Goal: Task Accomplishment & Management: Manage account settings

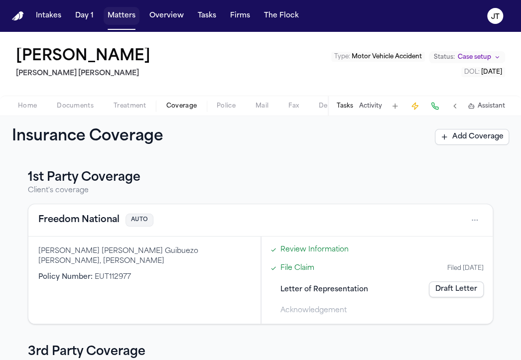
click at [116, 15] on button "Matters" at bounding box center [122, 16] width 36 height 18
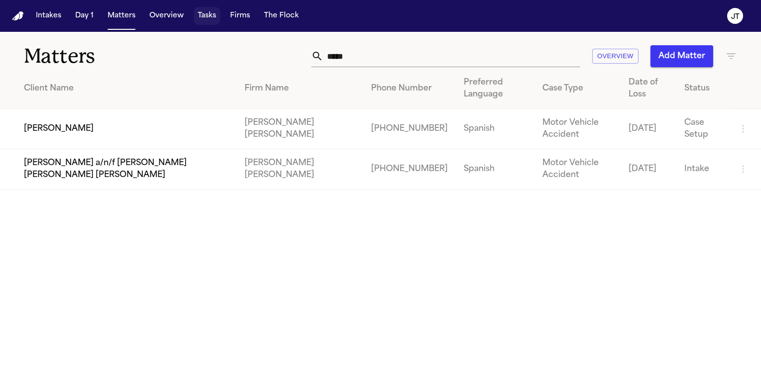
click at [208, 17] on button "Tasks" at bounding box center [207, 16] width 26 height 18
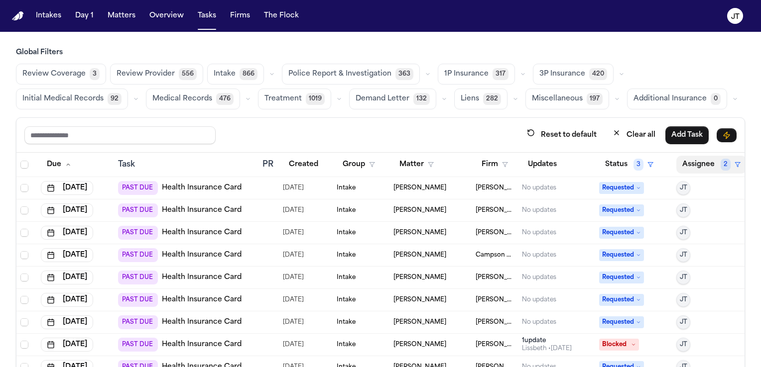
click at [520, 166] on span "2" at bounding box center [725, 165] width 10 height 12
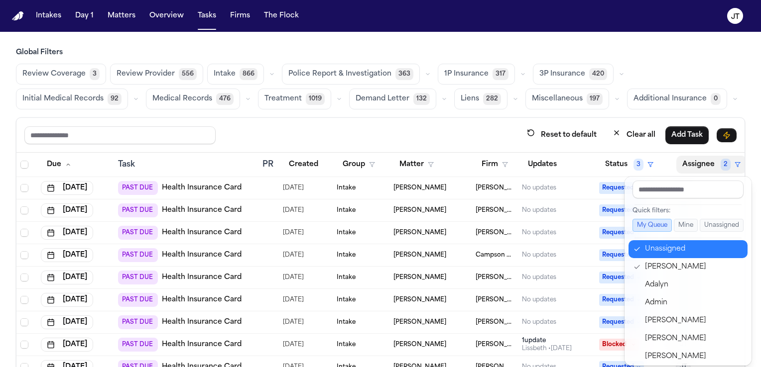
click at [520, 246] on div "Unassigned" at bounding box center [693, 249] width 97 height 12
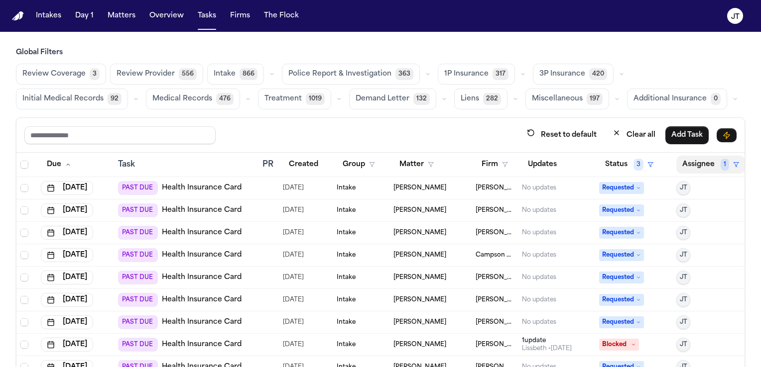
click at [520, 163] on span "1" at bounding box center [724, 165] width 8 height 12
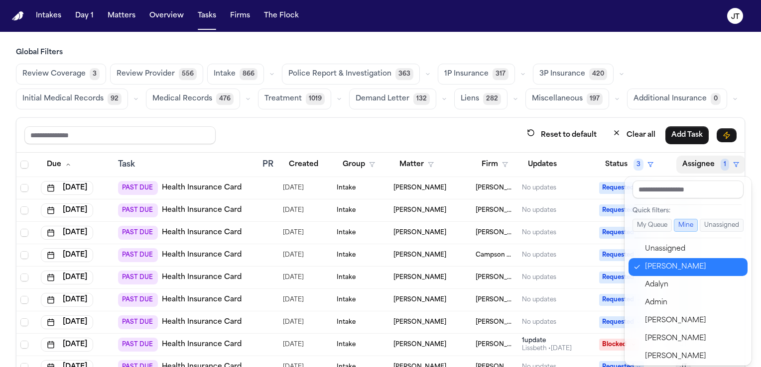
click at [520, 270] on div "Jennifer Tashenberg" at bounding box center [693, 267] width 97 height 12
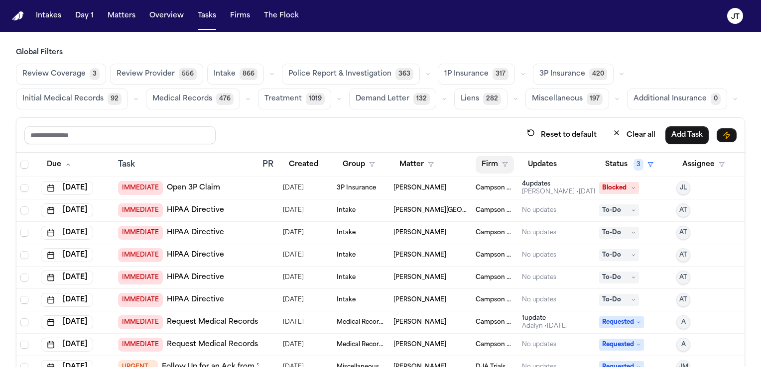
click at [486, 167] on button "Firm" at bounding box center [494, 165] width 38 height 18
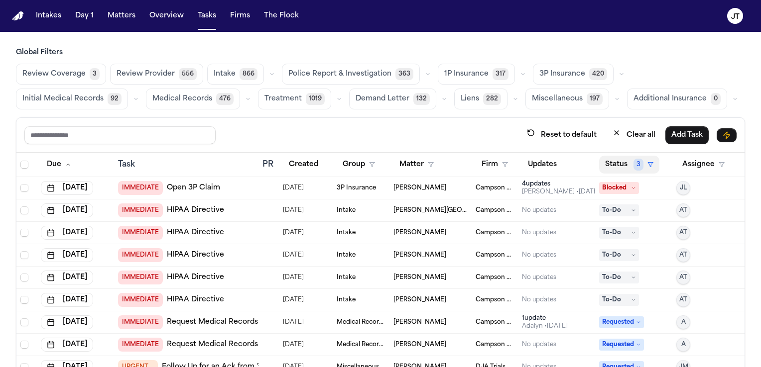
click at [520, 164] on button "Status 3" at bounding box center [629, 165] width 60 height 18
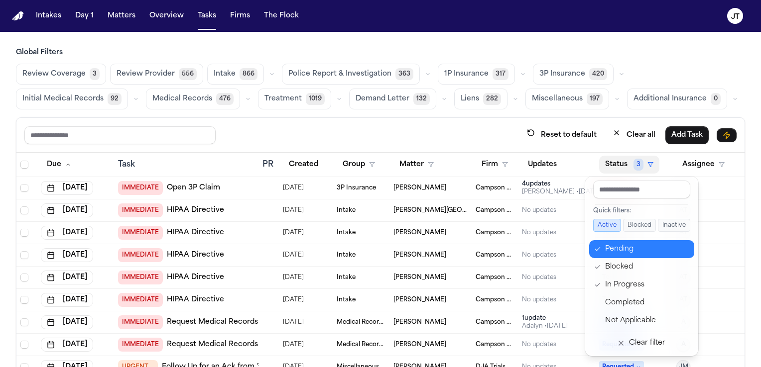
click at [520, 251] on icon "button" at bounding box center [597, 249] width 7 height 8
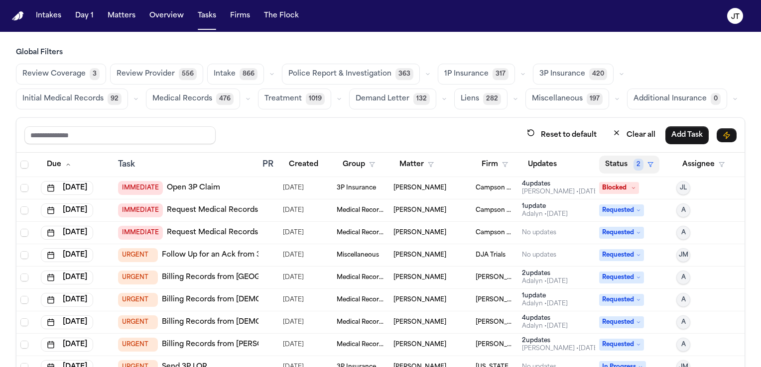
click at [520, 162] on button "Status 2" at bounding box center [629, 165] width 60 height 18
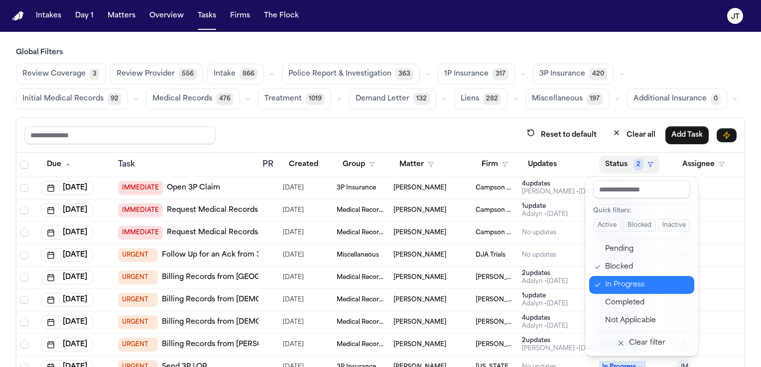
click at [520, 286] on icon "button" at bounding box center [597, 285] width 7 height 8
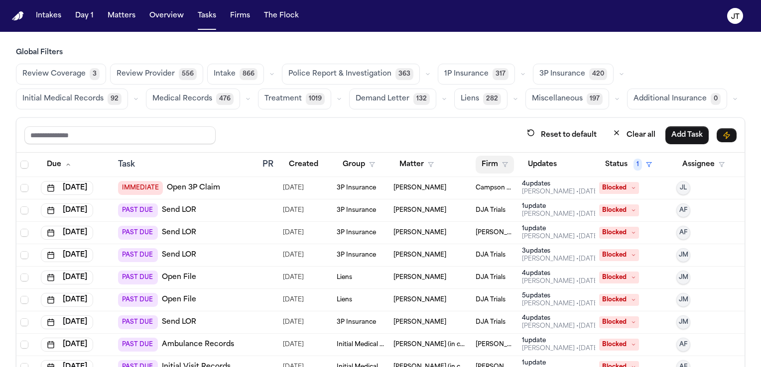
click at [478, 161] on button "Firm" at bounding box center [494, 165] width 38 height 18
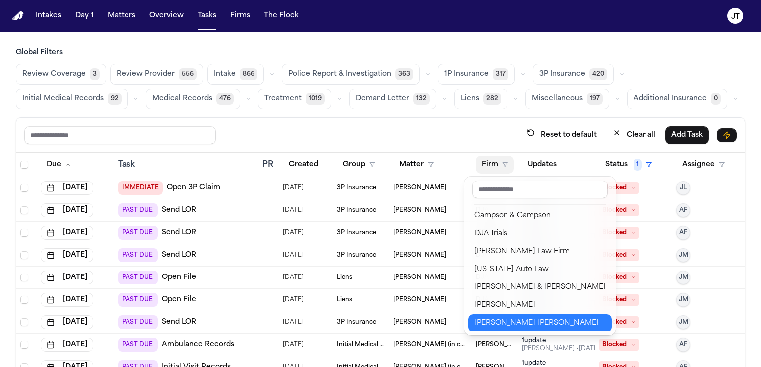
click at [520, 320] on div "[PERSON_NAME] [PERSON_NAME]" at bounding box center [539, 324] width 131 height 12
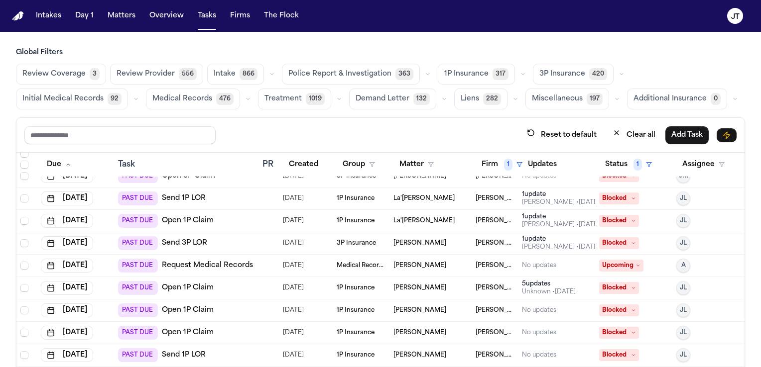
scroll to position [59, 0]
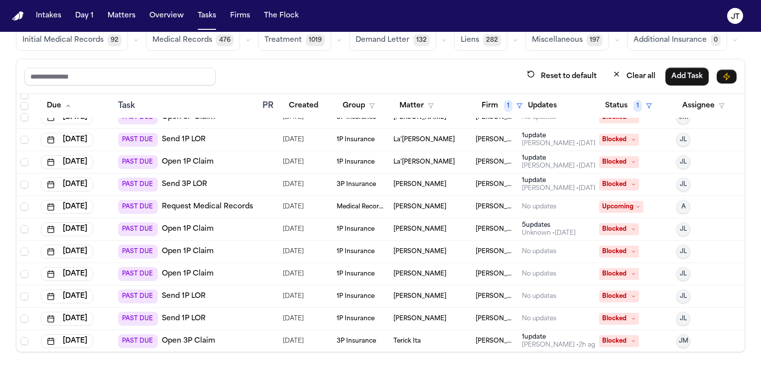
click at [393, 315] on span "Susan White" at bounding box center [419, 319] width 53 height 8
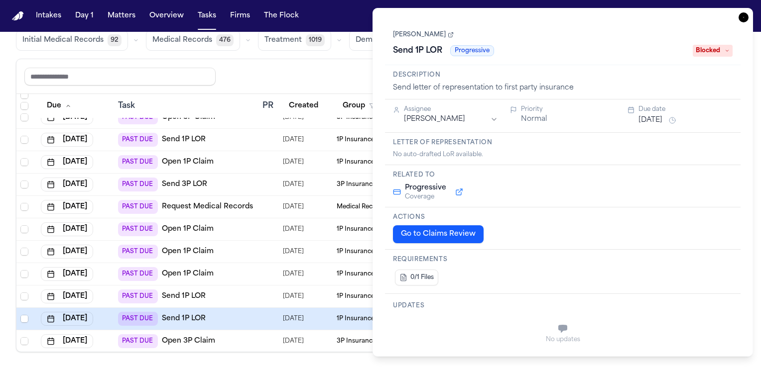
click at [432, 229] on button "Go to Claims Review" at bounding box center [438, 234] width 91 height 18
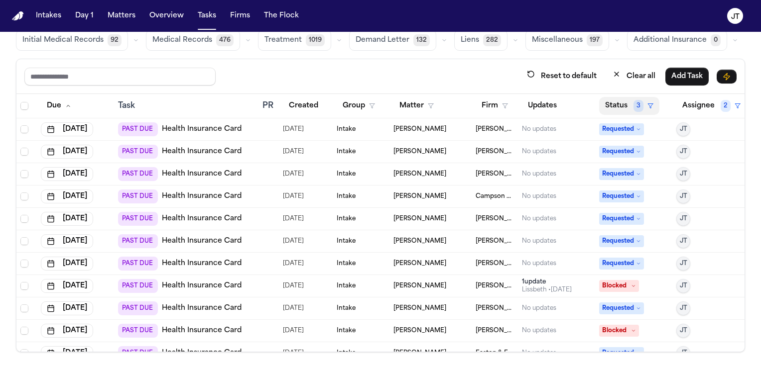
click at [520, 101] on button "Status 3" at bounding box center [629, 106] width 60 height 18
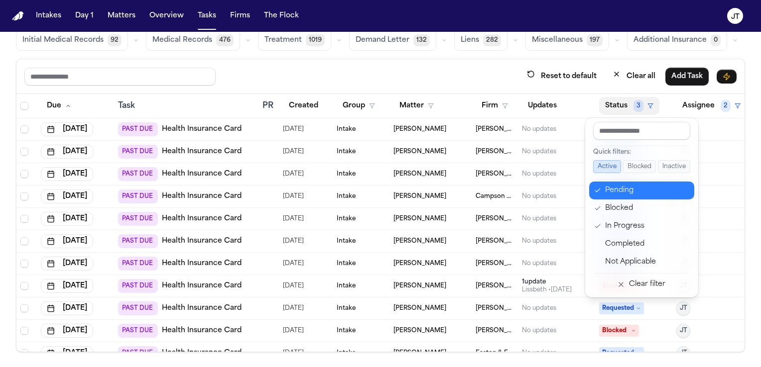
click at [520, 189] on icon "button" at bounding box center [597, 191] width 7 height 8
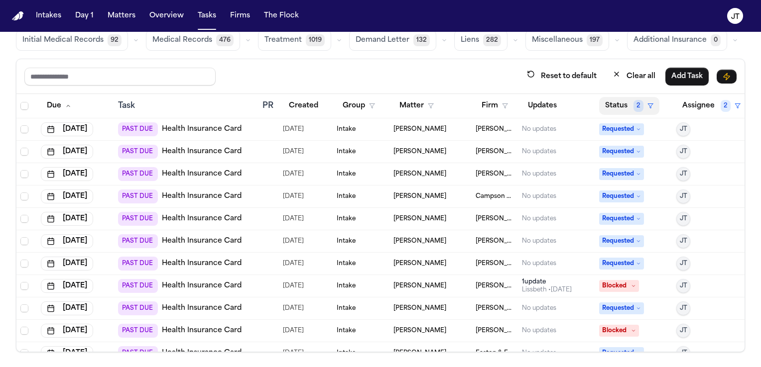
click at [520, 101] on button "Status 2" at bounding box center [629, 106] width 60 height 18
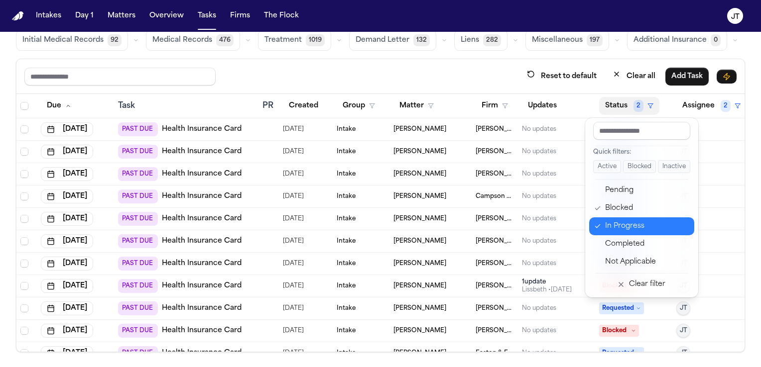
click at [520, 224] on icon "button" at bounding box center [597, 227] width 7 height 8
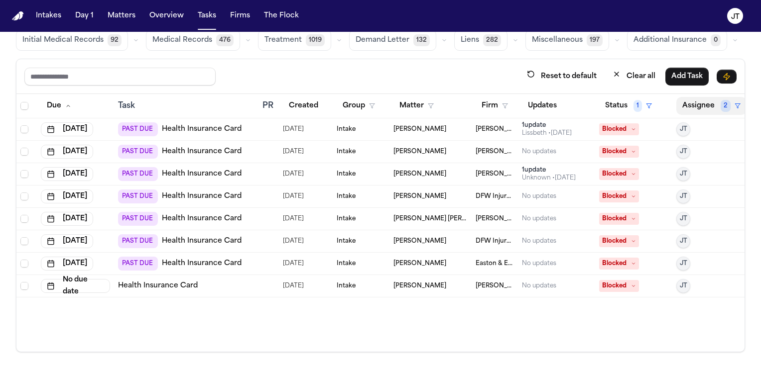
click at [520, 109] on button "Assignee 2" at bounding box center [711, 106] width 70 height 18
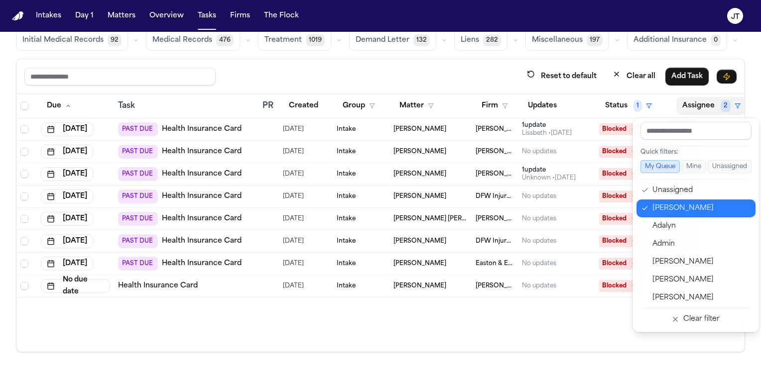
click at [520, 207] on icon "button" at bounding box center [644, 209] width 7 height 8
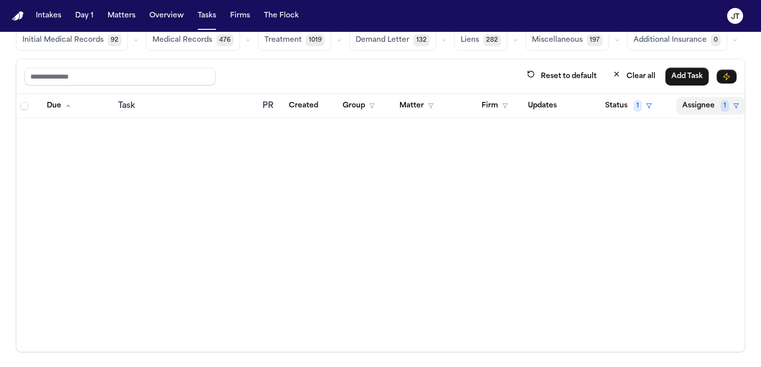
click at [520, 104] on button "Assignee 1" at bounding box center [710, 106] width 69 height 18
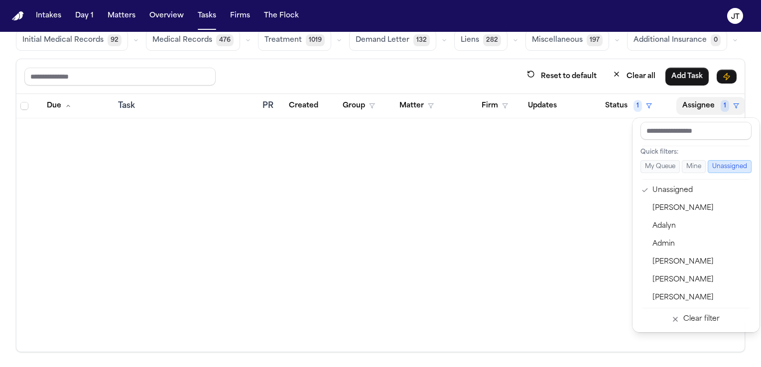
click at [520, 107] on button "Assignee 1" at bounding box center [710, 106] width 69 height 18
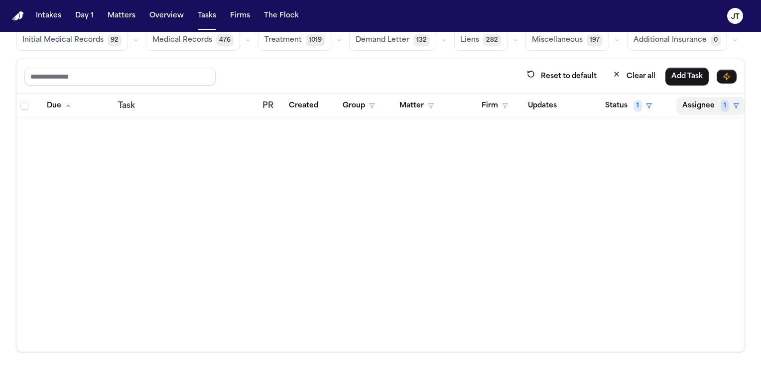
click at [520, 110] on button "Assignee 1" at bounding box center [710, 106] width 69 height 18
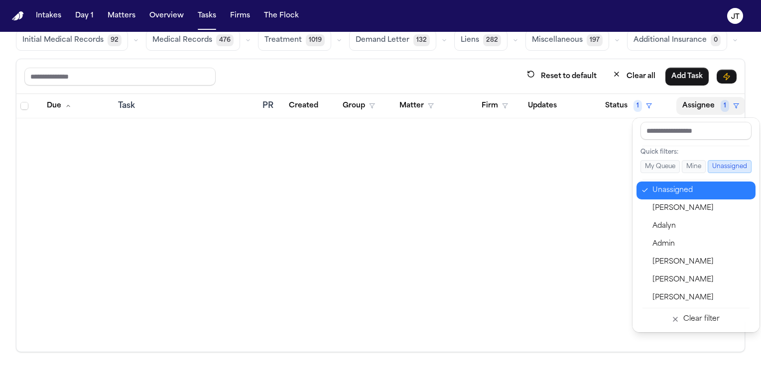
click at [520, 188] on icon "button" at bounding box center [644, 191] width 7 height 8
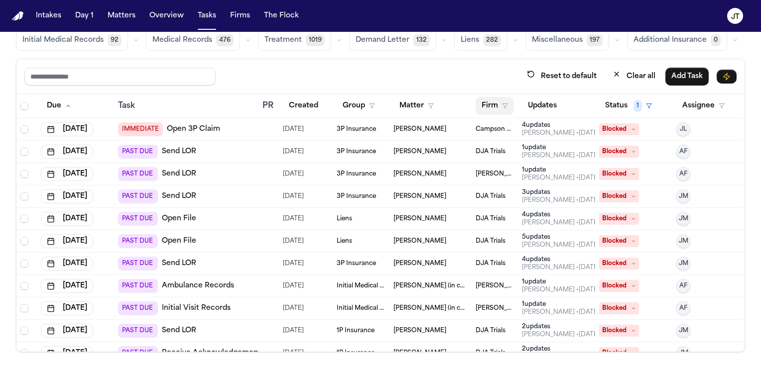
click at [475, 100] on button "Firm" at bounding box center [494, 106] width 38 height 18
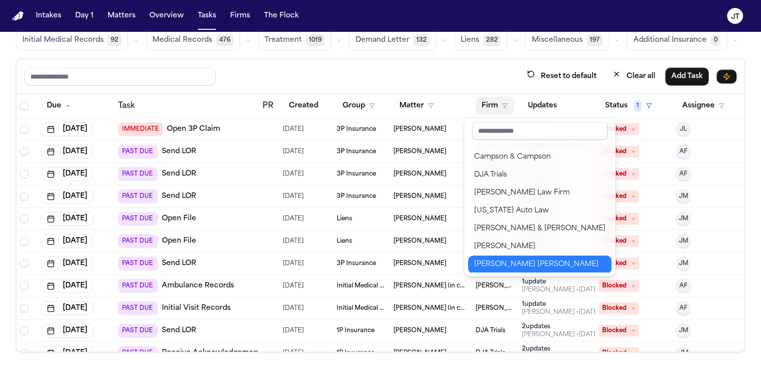
scroll to position [1, 0]
click at [493, 266] on div "[PERSON_NAME] [PERSON_NAME]" at bounding box center [539, 264] width 131 height 12
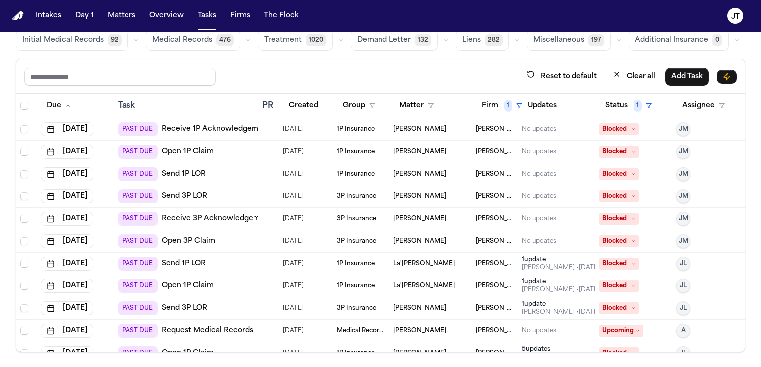
click at [241, 72] on div "Reset to default Clear all Add Task" at bounding box center [380, 76] width 712 height 18
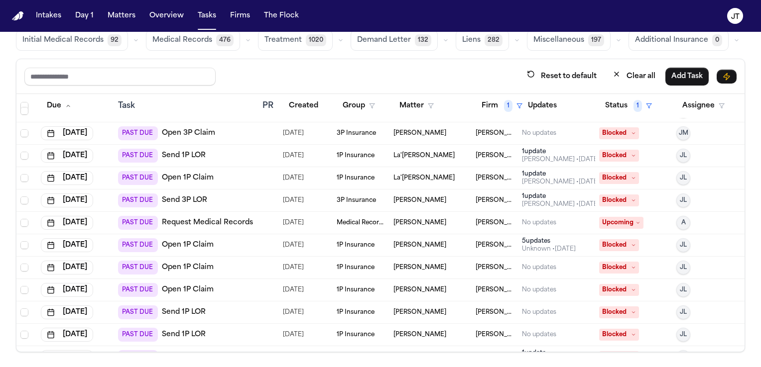
scroll to position [110, 0]
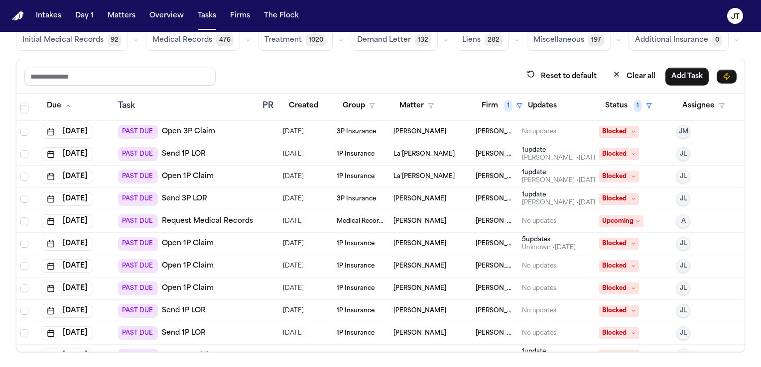
click at [215, 288] on div "PAST DUE Open 1P Claim" at bounding box center [186, 289] width 136 height 14
click at [207, 289] on link "Open 1P Claim" at bounding box center [188, 289] width 52 height 10
click at [520, 331] on icon at bounding box center [633, 333] width 5 height 5
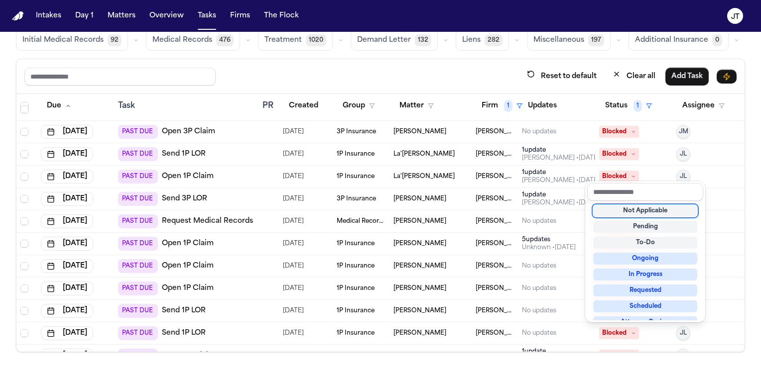
click at [520, 214] on div "Not Applicable" at bounding box center [645, 211] width 104 height 12
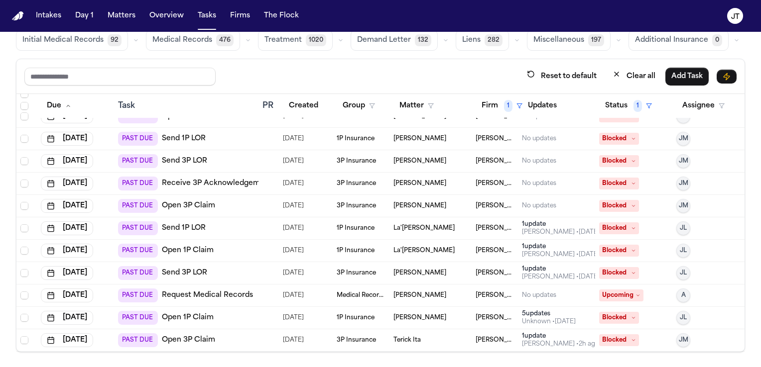
scroll to position [35, 0]
click at [401, 316] on span "Zachary Vert" at bounding box center [419, 319] width 53 height 8
click at [200, 316] on link "Open 1P Claim" at bounding box center [188, 319] width 52 height 10
click at [520, 318] on span "Blocked" at bounding box center [619, 319] width 40 height 12
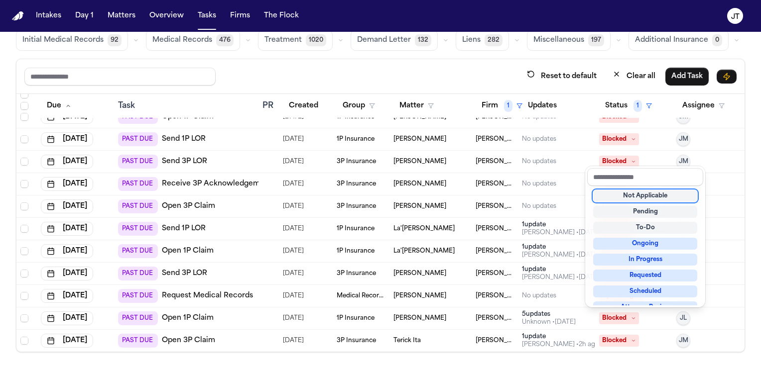
click at [520, 199] on div "Not Applicable" at bounding box center [645, 196] width 104 height 12
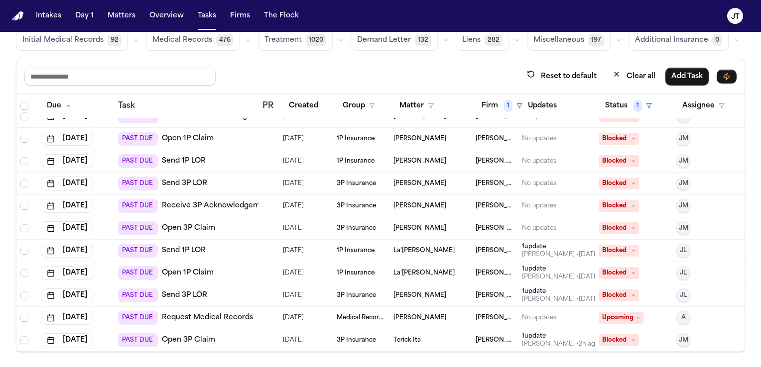
scroll to position [12, 0]
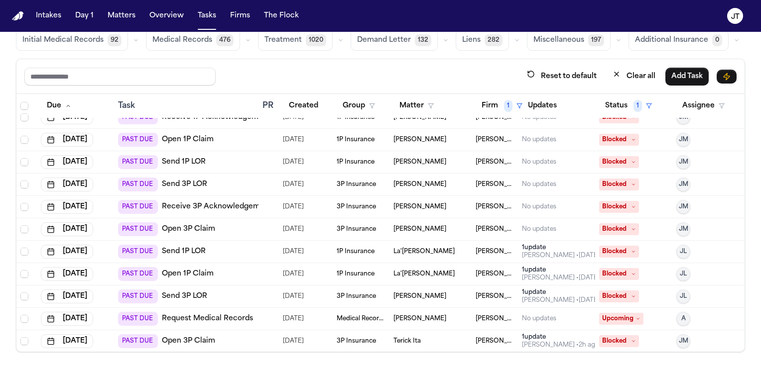
click at [268, 294] on div at bounding box center [268, 297] width 12 height 8
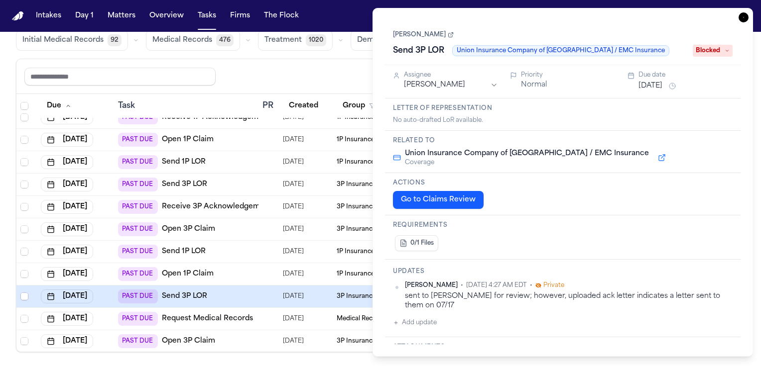
click at [188, 294] on link "Send 3P LOR" at bounding box center [184, 297] width 45 height 10
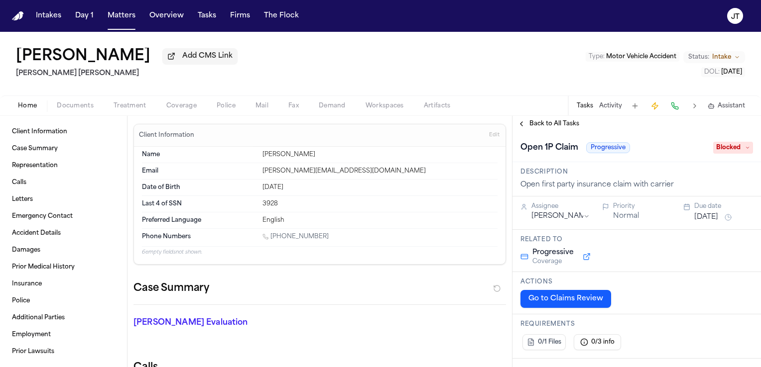
click at [558, 124] on span "Back to All Tasks" at bounding box center [554, 124] width 50 height 8
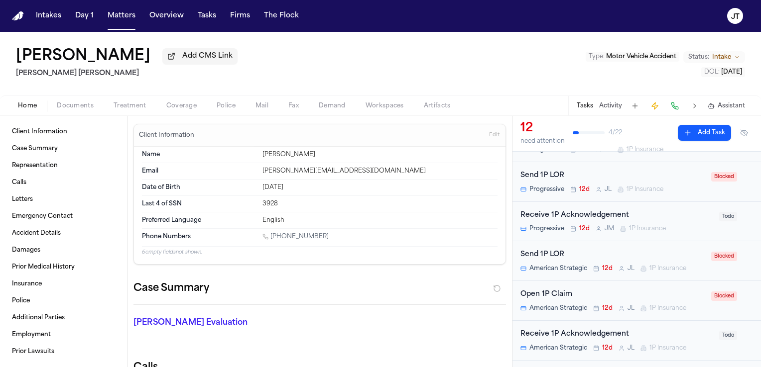
scroll to position [230, 0]
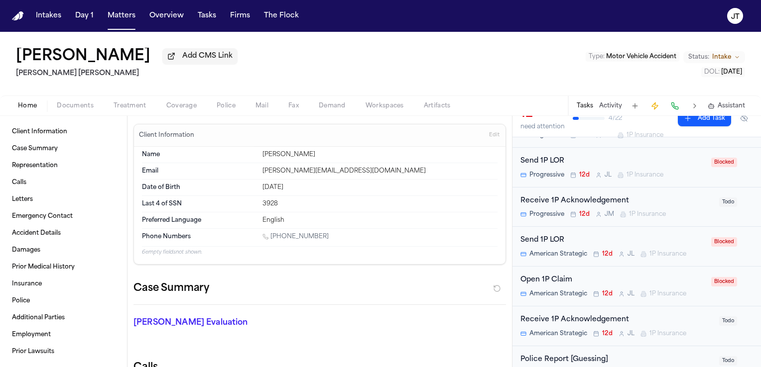
click at [738, 159] on html "Intakes Day 1 Matters Overview Tasks Firms The Flock JT Susan White Add CMS Lin…" at bounding box center [380, 183] width 761 height 367
click at [680, 165] on html "Intakes Day 1 Matters Overview Tasks Firms The Flock JT Susan White Add CMS Lin…" at bounding box center [380, 183] width 761 height 367
click at [711, 164] on span "Blocked" at bounding box center [724, 162] width 26 height 9
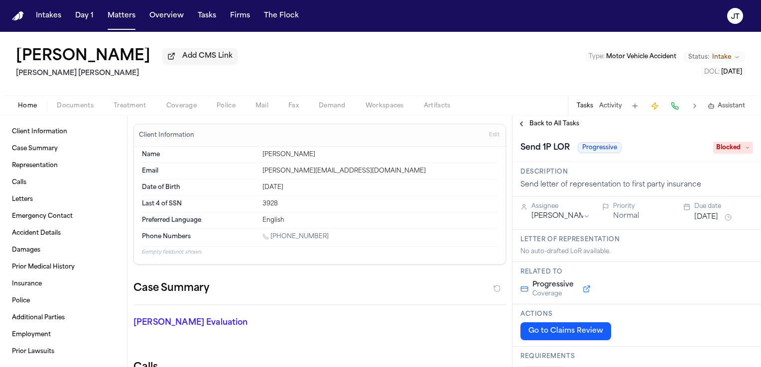
click at [718, 152] on span "Blocked" at bounding box center [733, 148] width 40 height 12
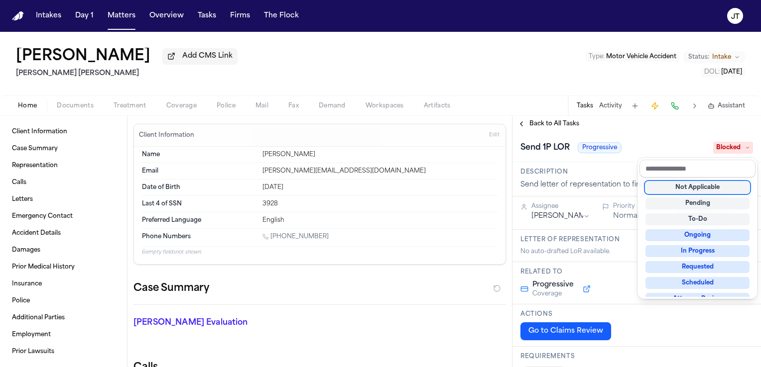
click at [701, 190] on div "Not Applicable" at bounding box center [697, 188] width 104 height 12
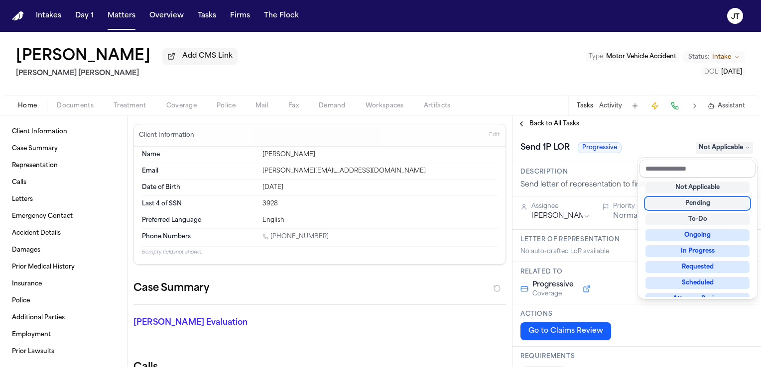
click at [522, 122] on div "**********" at bounding box center [636, 241] width 248 height 251
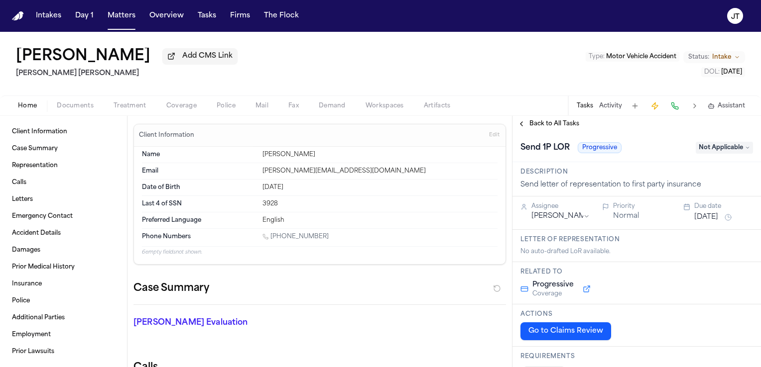
click at [520, 123] on button "Back to All Tasks" at bounding box center [548, 124] width 72 height 8
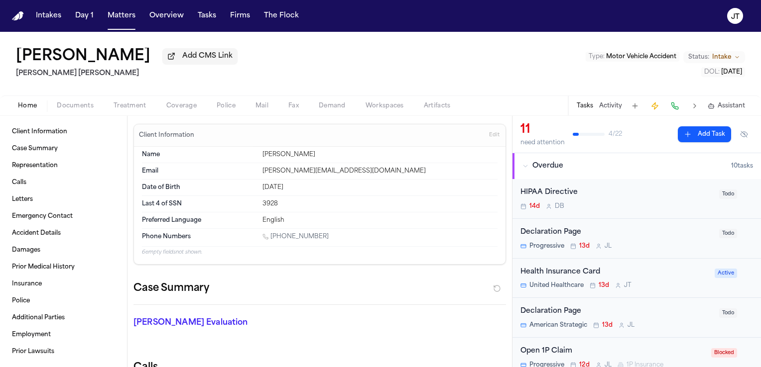
click at [558, 350] on div "Open 1P Claim" at bounding box center [612, 351] width 185 height 11
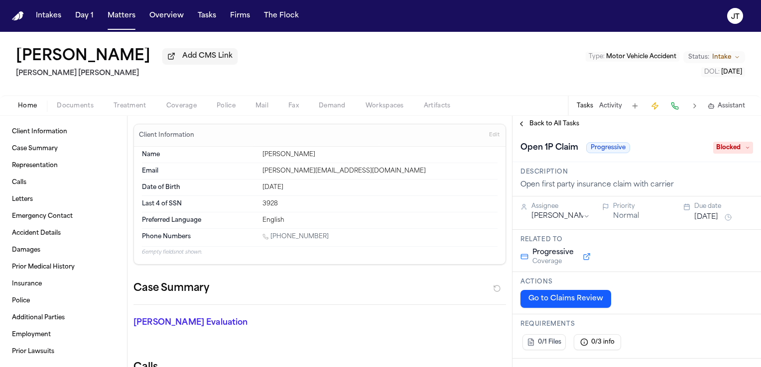
click at [720, 150] on span "Blocked" at bounding box center [733, 148] width 40 height 12
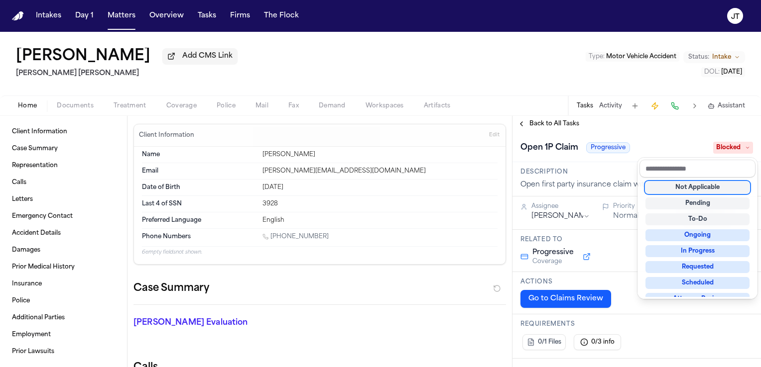
click at [693, 189] on div "Not Applicable" at bounding box center [697, 188] width 104 height 12
click at [669, 138] on div "Open 1P Claim Progressive Not Applicable" at bounding box center [636, 147] width 248 height 30
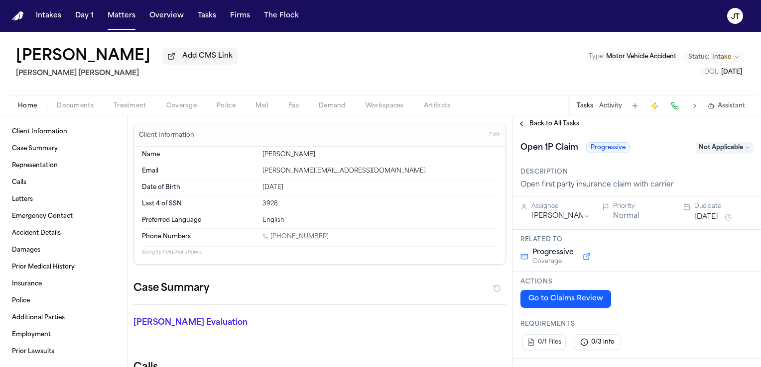
click at [521, 122] on button "Back to All Tasks" at bounding box center [548, 124] width 72 height 8
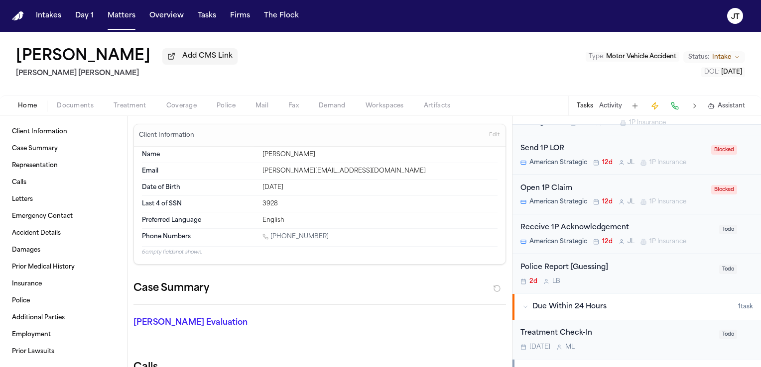
scroll to position [244, 0]
click at [556, 149] on div "Send 1P LOR" at bounding box center [612, 147] width 185 height 11
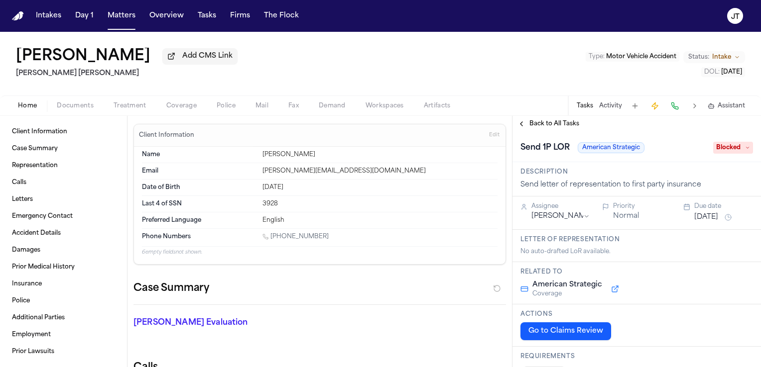
click at [723, 150] on span "Blocked" at bounding box center [733, 148] width 40 height 12
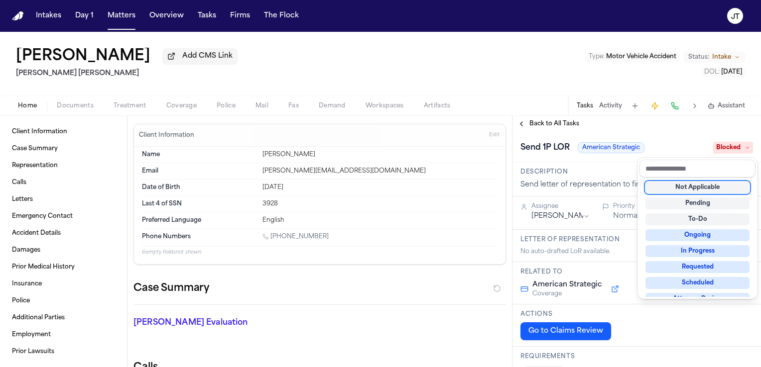
click at [705, 187] on div "Not Applicable" at bounding box center [697, 188] width 104 height 12
click at [669, 130] on div "**********" at bounding box center [636, 241] width 248 height 251
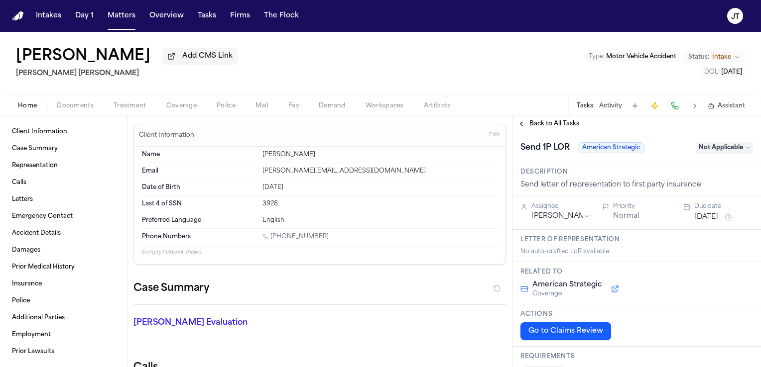
click at [519, 124] on button "Back to All Tasks" at bounding box center [548, 124] width 72 height 8
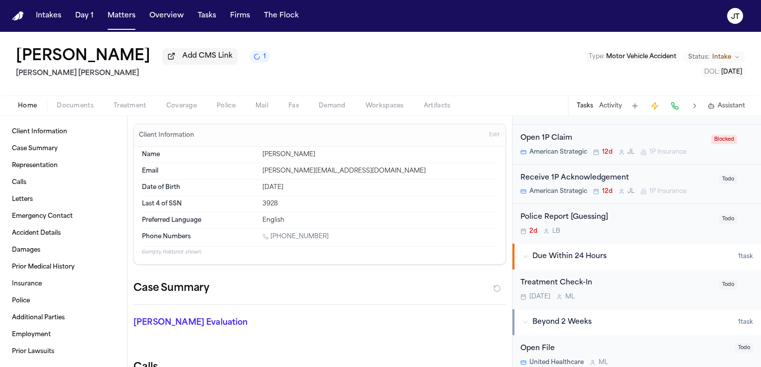
scroll to position [251, 0]
click at [555, 141] on div "Open 1P Claim" at bounding box center [612, 140] width 185 height 11
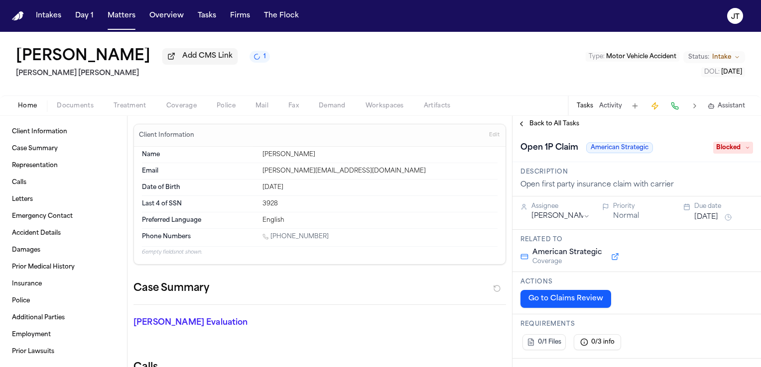
click at [713, 145] on span "Blocked" at bounding box center [733, 148] width 40 height 12
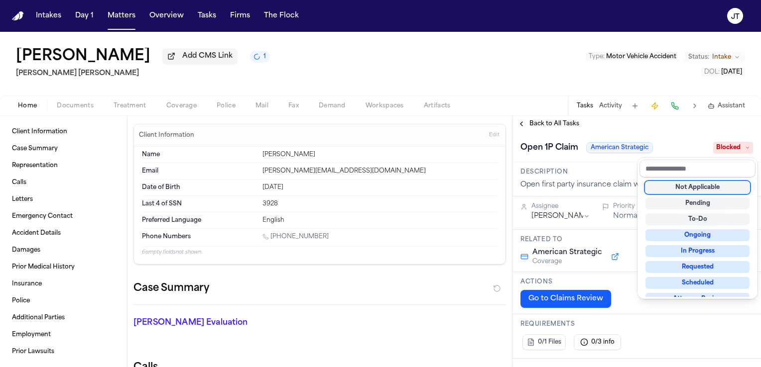
click at [699, 188] on div "Not Applicable" at bounding box center [697, 188] width 104 height 12
click at [681, 143] on div "Open 1P Claim American Strategic Not Applicable" at bounding box center [636, 148] width 232 height 16
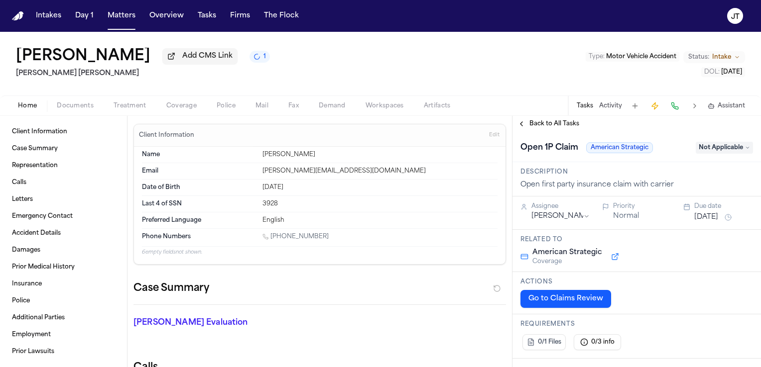
click at [532, 124] on span "Back to All Tasks" at bounding box center [554, 124] width 50 height 8
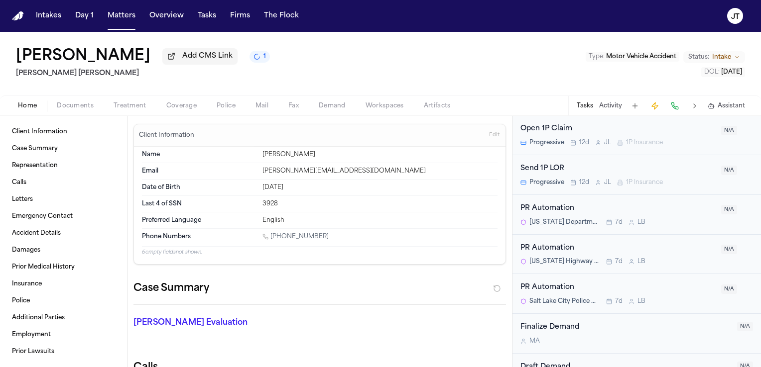
scroll to position [760, 0]
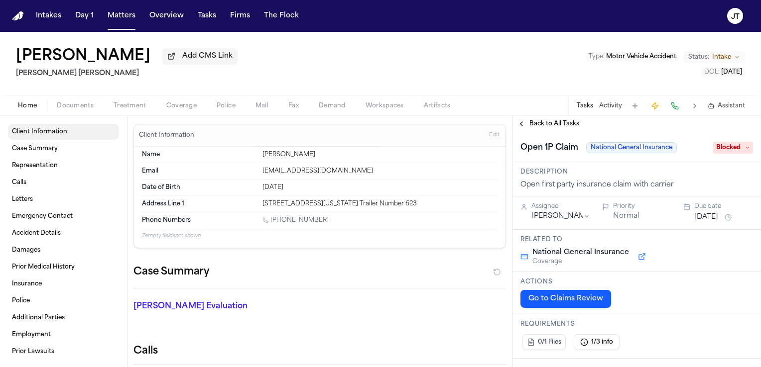
click at [47, 135] on span "Client Information" at bounding box center [39, 132] width 55 height 8
click at [34, 144] on link "Case Summary" at bounding box center [63, 149] width 111 height 16
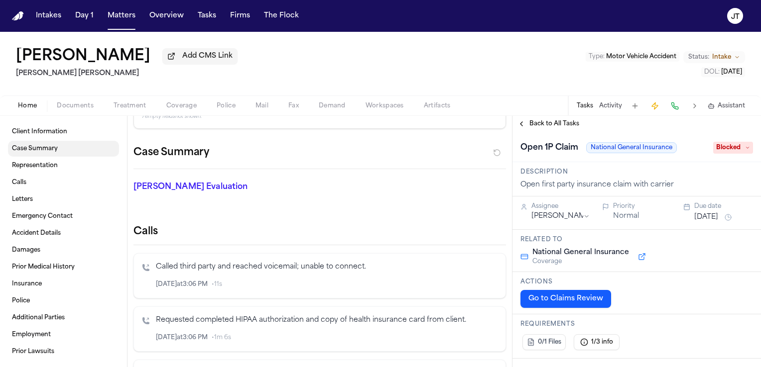
scroll to position [135, 0]
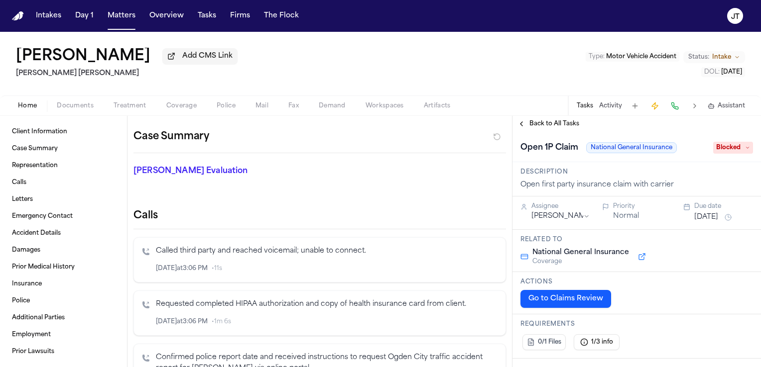
click at [79, 105] on span "Documents" at bounding box center [75, 106] width 37 height 8
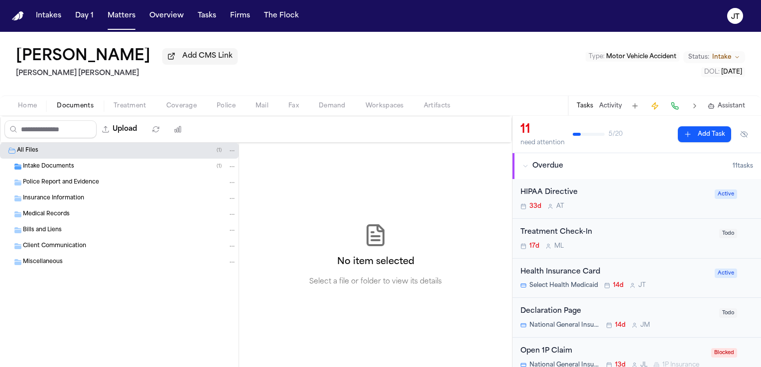
click at [51, 168] on span "Intake Documents" at bounding box center [48, 167] width 51 height 8
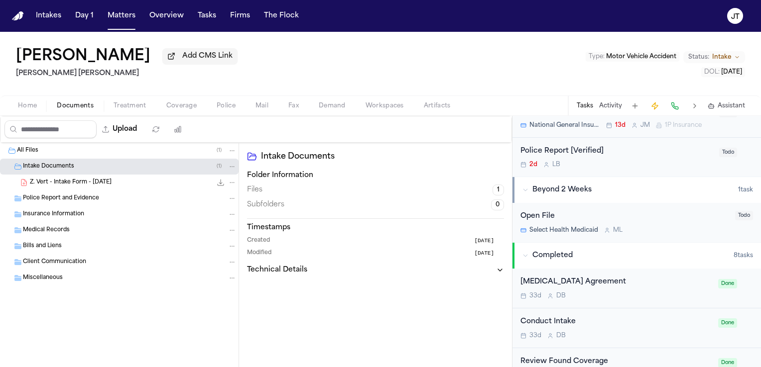
scroll to position [428, 0]
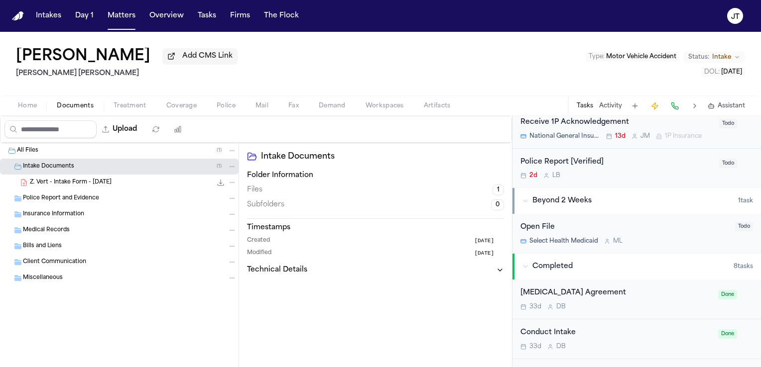
click at [566, 299] on div "Retainer Agreement" at bounding box center [616, 293] width 192 height 11
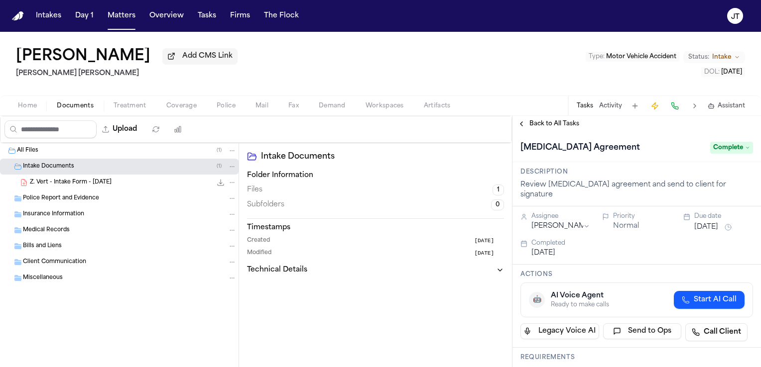
click at [557, 123] on span "Back to All Tasks" at bounding box center [554, 124] width 50 height 8
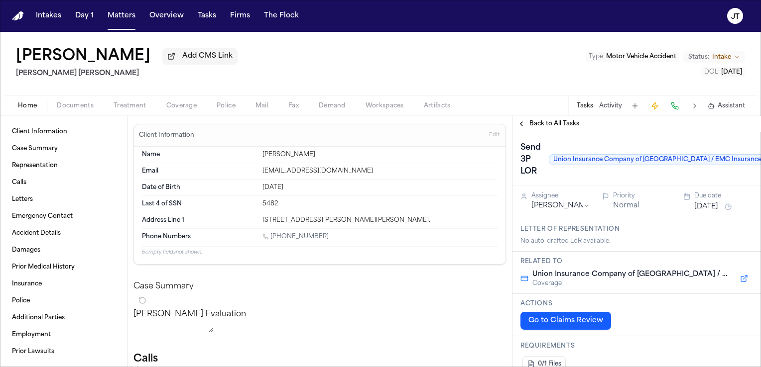
click at [71, 104] on span "Documents" at bounding box center [75, 106] width 37 height 8
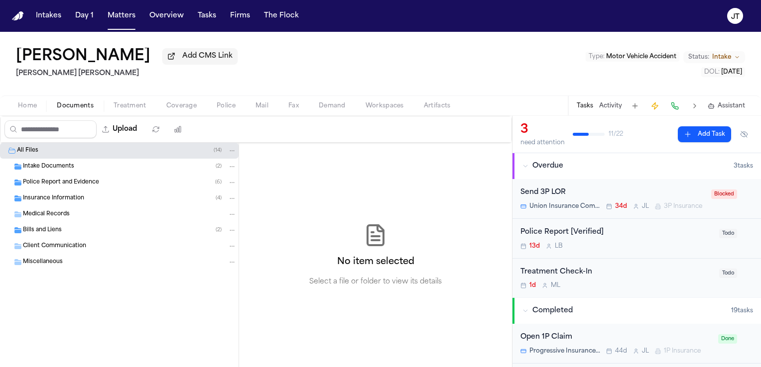
click at [49, 165] on span "Intake Documents" at bounding box center [48, 167] width 51 height 8
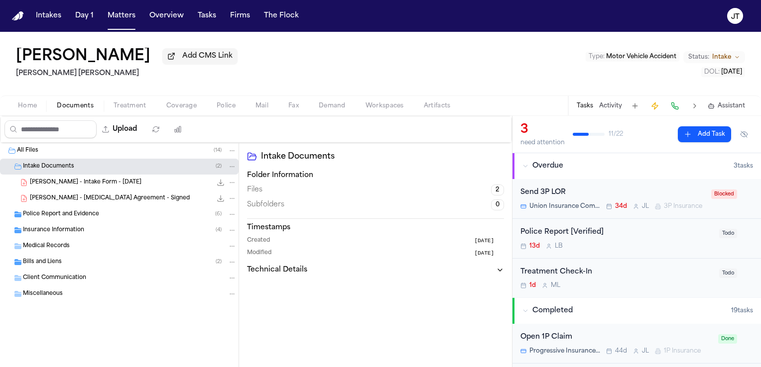
click at [26, 105] on span "Home" at bounding box center [27, 106] width 19 height 8
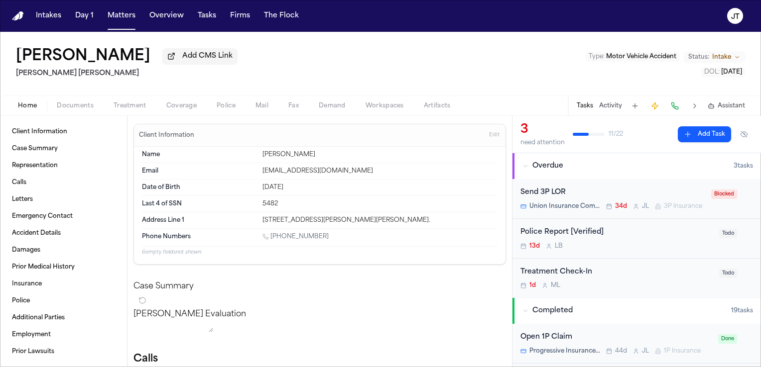
click at [560, 193] on div "Send 3P LOR" at bounding box center [612, 192] width 185 height 11
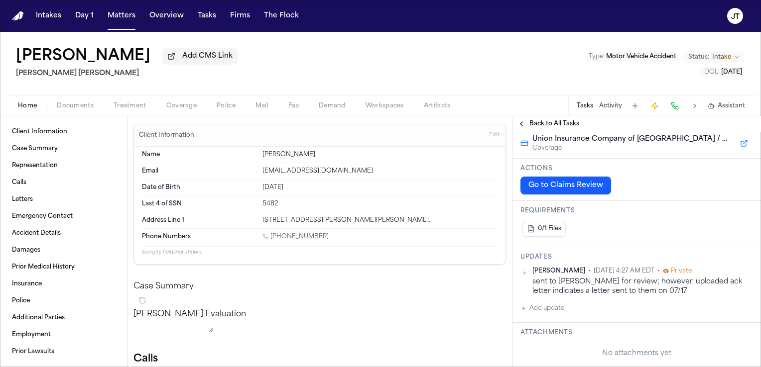
scroll to position [141, 0]
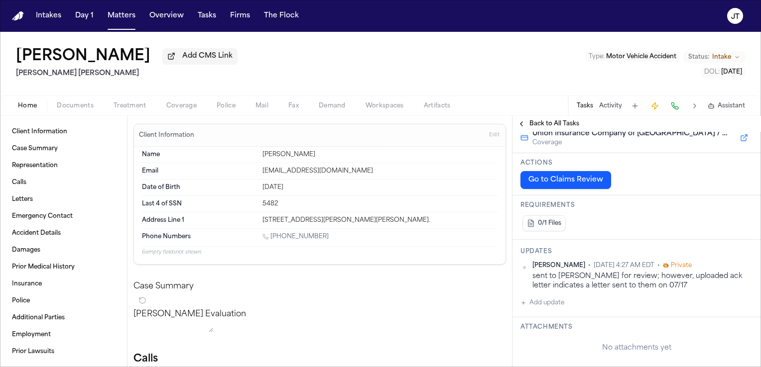
click at [569, 178] on button "Go to Claims Review" at bounding box center [565, 180] width 91 height 18
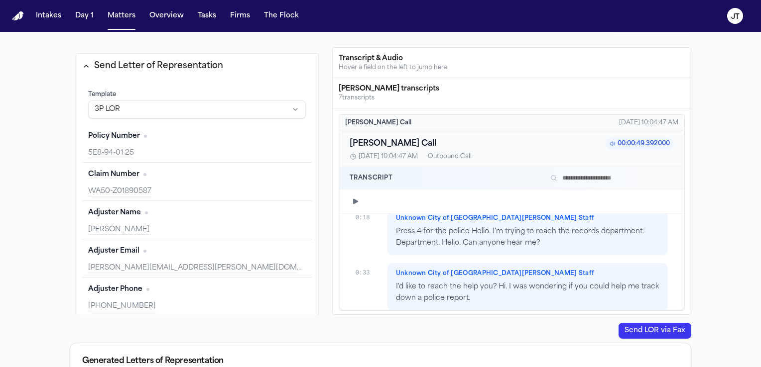
scroll to position [153, 0]
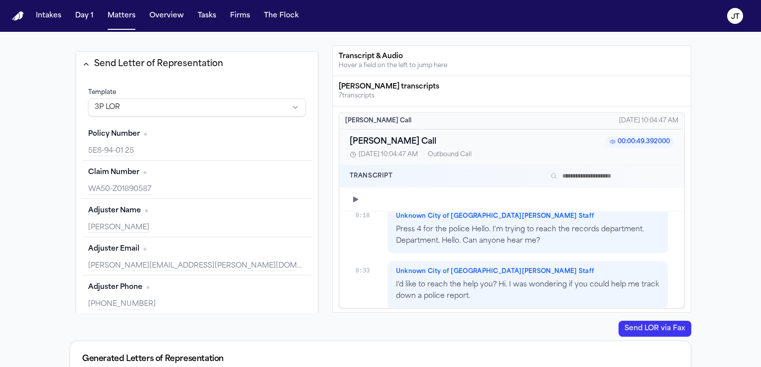
click at [709, 230] on div "Send a Letter of Representation Mark as Complete Send Letter of Representation …" at bounding box center [380, 205] width 761 height 404
click at [655, 332] on button "Send LOR via Fax" at bounding box center [654, 329] width 73 height 16
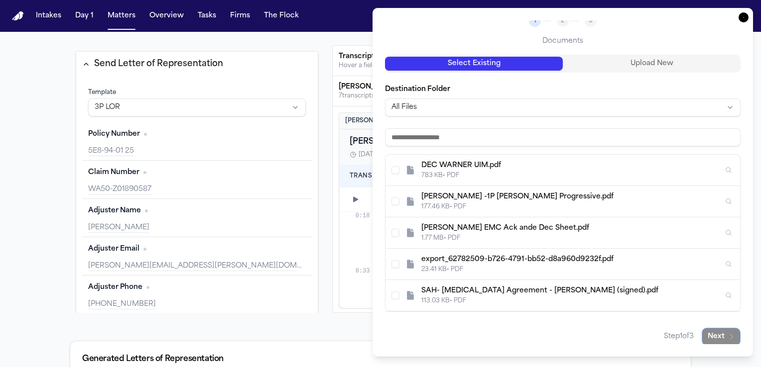
scroll to position [0, 0]
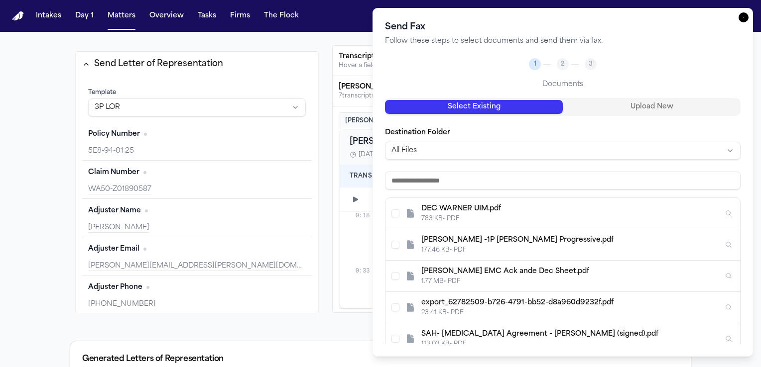
click at [745, 17] on icon "button" at bounding box center [743, 17] width 10 height 10
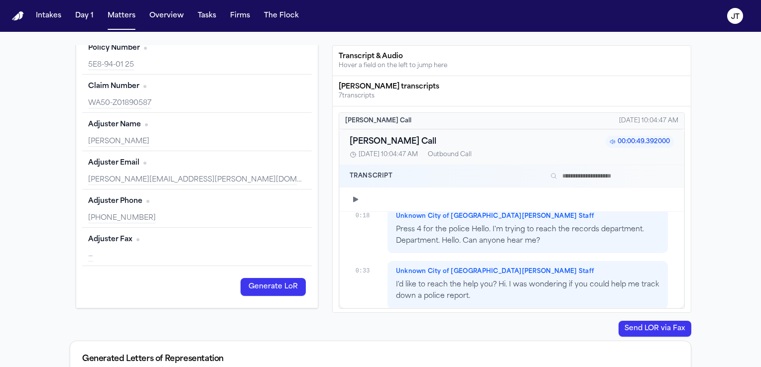
scroll to position [193, 0]
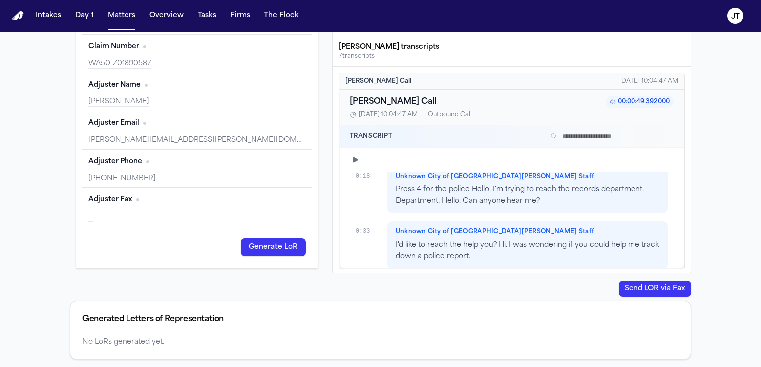
click at [235, 321] on div "Generated Letters of Representation" at bounding box center [380, 320] width 596 height 12
click at [270, 246] on button "Generate LoR" at bounding box center [272, 247] width 65 height 18
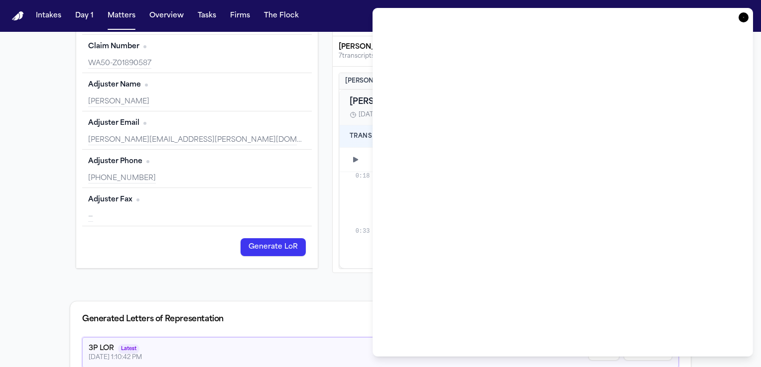
click at [744, 20] on icon "button" at bounding box center [743, 17] width 10 height 10
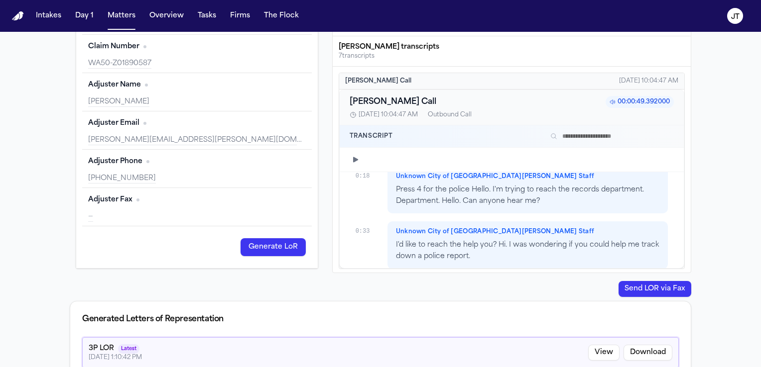
click at [628, 286] on button "Send LOR via Fax" at bounding box center [654, 289] width 73 height 16
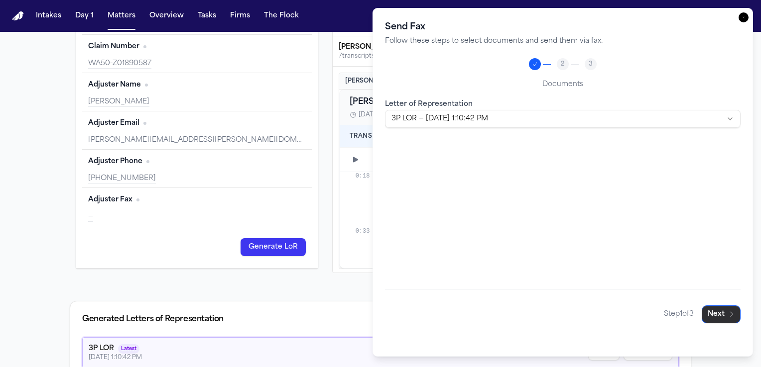
click at [725, 316] on button "Next" at bounding box center [720, 315] width 39 height 18
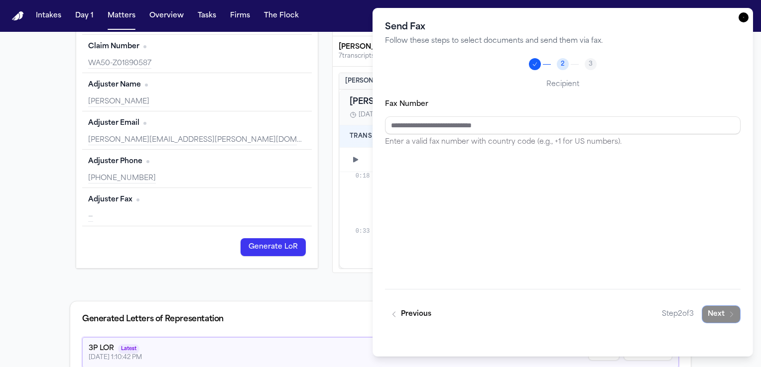
click at [745, 18] on icon "button" at bounding box center [743, 17] width 10 height 10
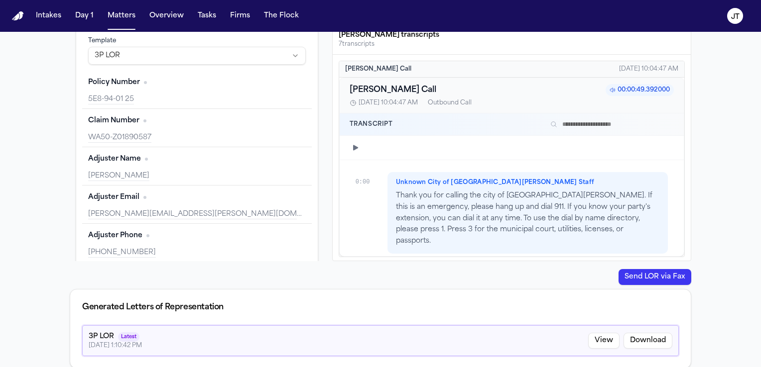
scroll to position [214, 0]
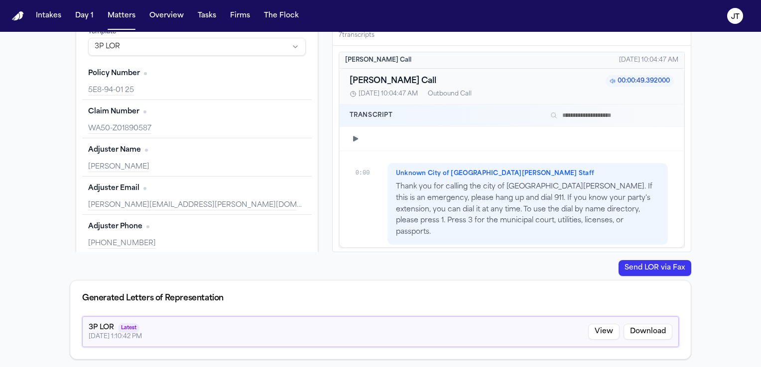
click at [631, 334] on button "Download" at bounding box center [647, 332] width 49 height 16
drag, startPoint x: 181, startPoint y: 204, endPoint x: 84, endPoint y: 206, distance: 97.6
click at [84, 206] on div "Adjuster Email Edit Jodi.d.hoesel@emcins.com" at bounding box center [196, 196] width 229 height 38
copy div "Jodi.d.hoesel@emcins.com"
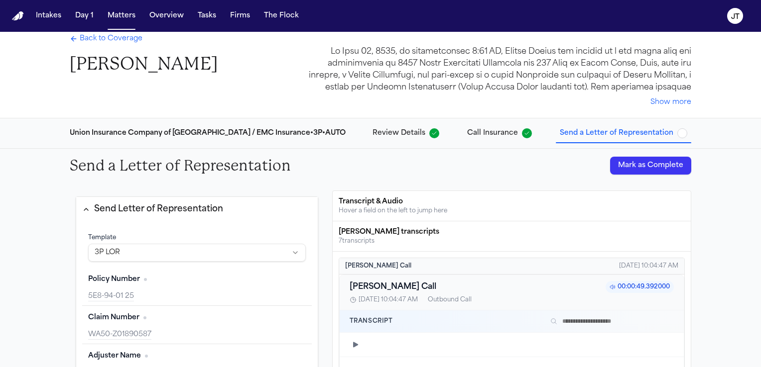
scroll to position [2, 0]
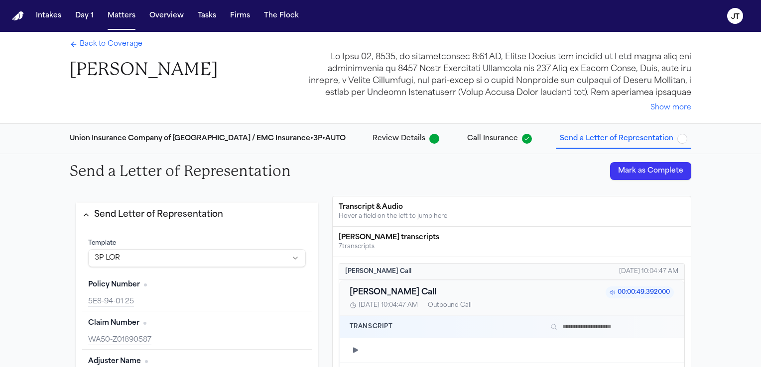
click at [677, 138] on span "button" at bounding box center [682, 139] width 10 height 10
click at [656, 174] on button "Mark as Complete" at bounding box center [650, 171] width 81 height 18
click at [99, 43] on span "Back to Coverage" at bounding box center [111, 44] width 63 height 10
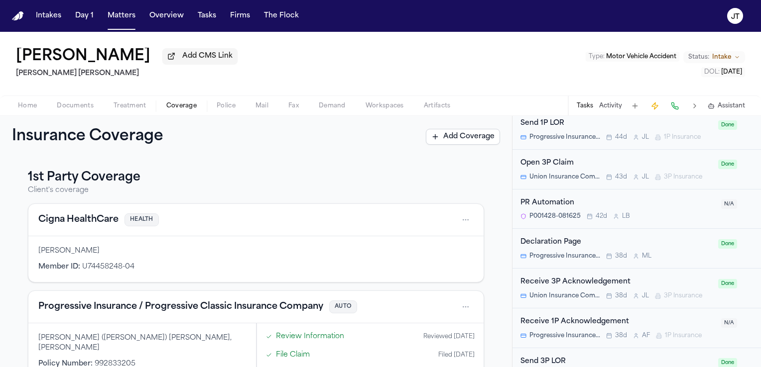
scroll to position [563, 0]
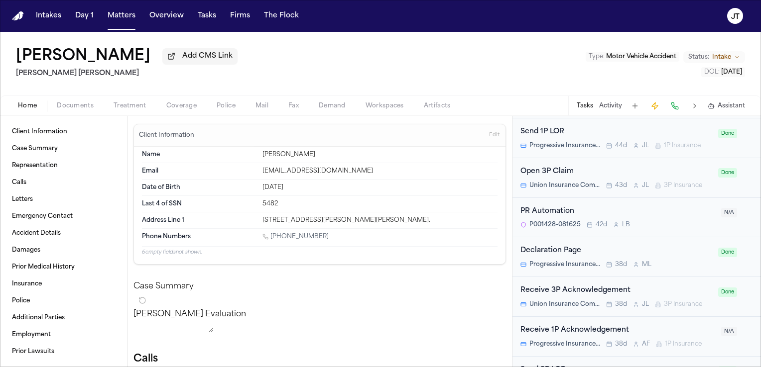
click at [32, 105] on span "Home" at bounding box center [27, 106] width 19 height 8
click at [20, 204] on link "Letters" at bounding box center [63, 200] width 111 height 16
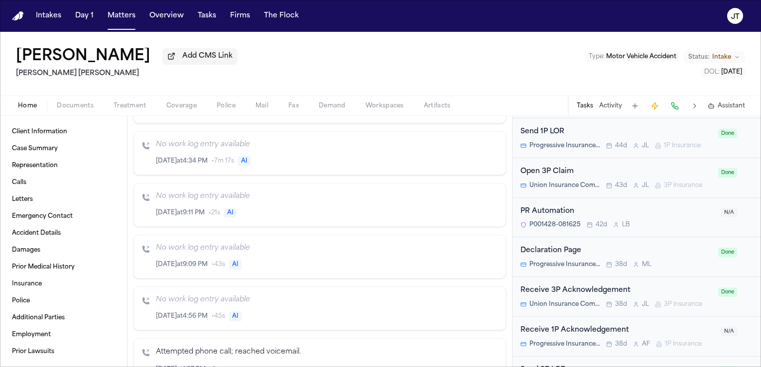
scroll to position [459, 0]
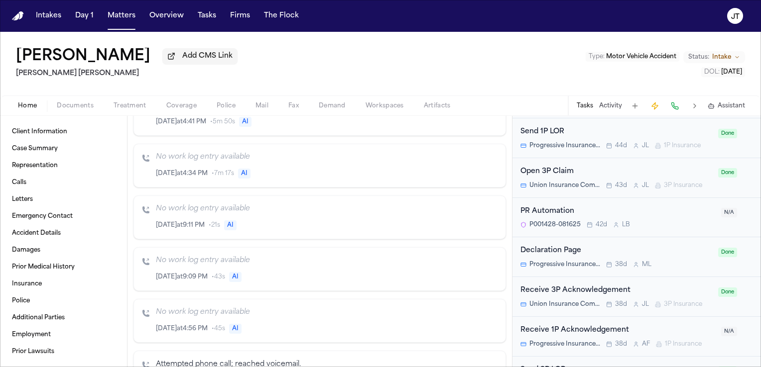
click at [174, 107] on span "Coverage" at bounding box center [181, 106] width 30 height 8
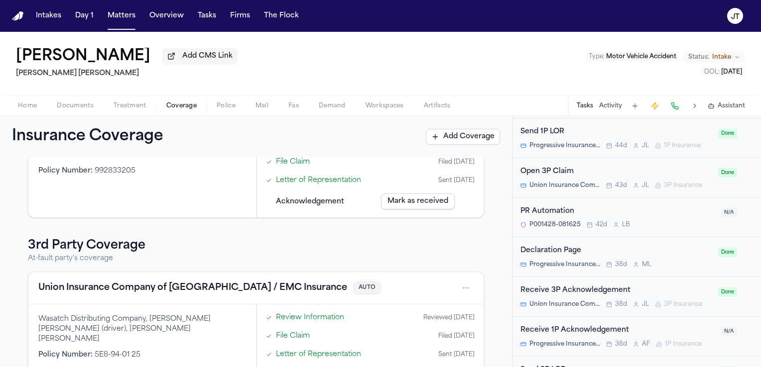
scroll to position [223, 0]
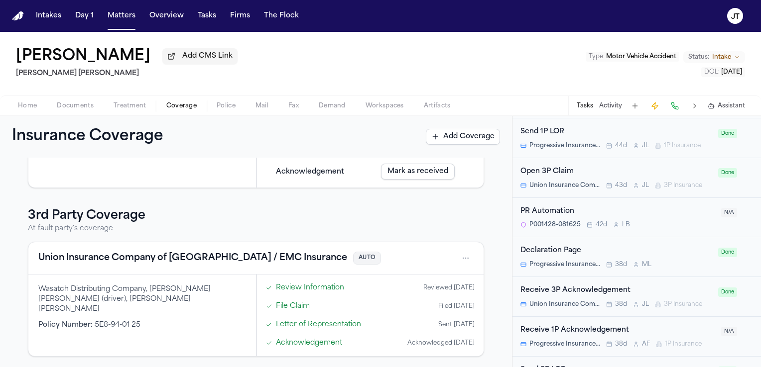
click at [316, 341] on link "Acknowledgement" at bounding box center [309, 343] width 66 height 10
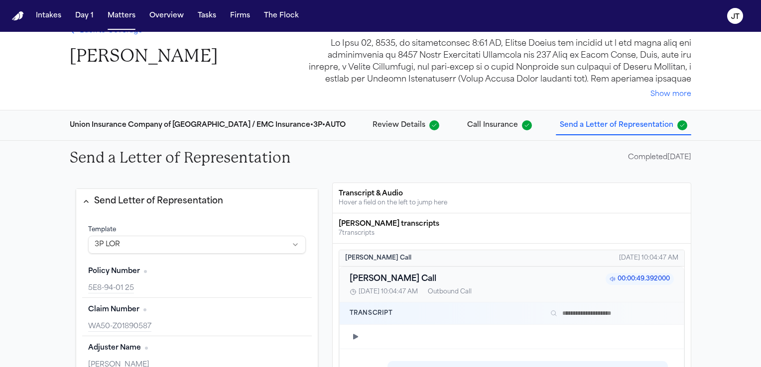
scroll to position [13, 0]
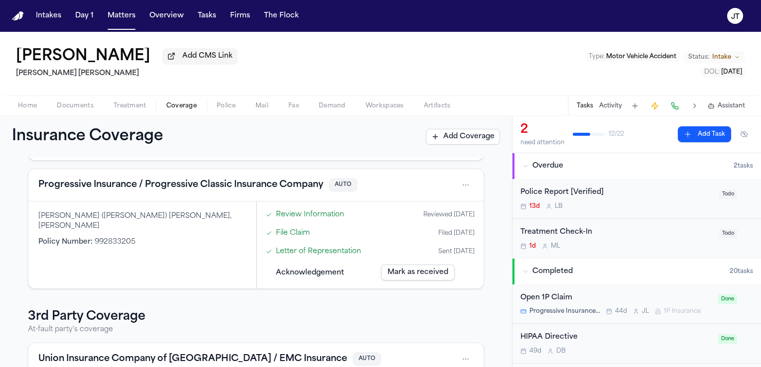
scroll to position [223, 0]
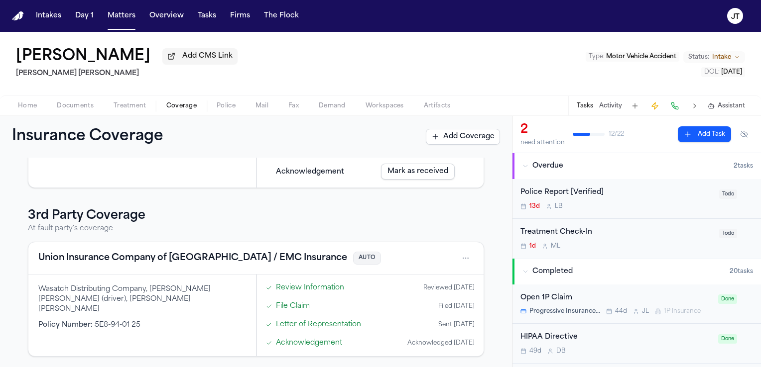
click at [75, 103] on span "Documents" at bounding box center [75, 106] width 37 height 8
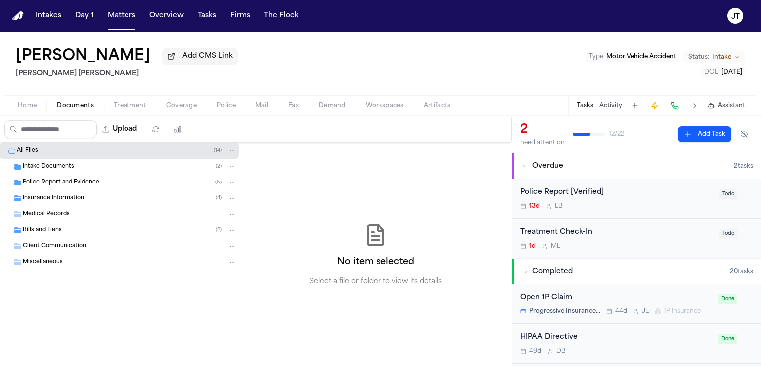
click at [47, 200] on span "Insurance Information" at bounding box center [53, 199] width 61 height 8
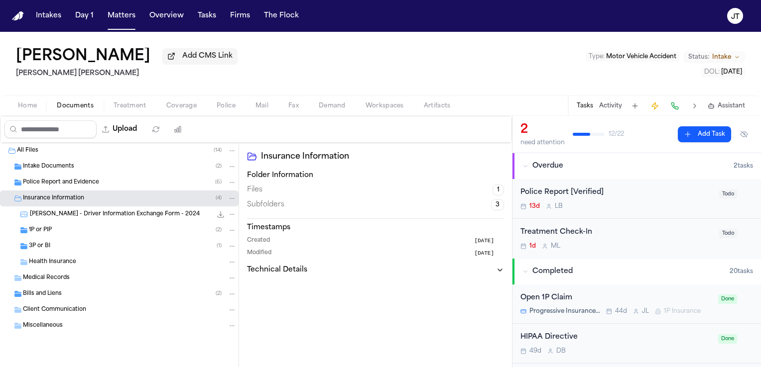
click at [31, 244] on span "3P or BI" at bounding box center [39, 246] width 21 height 8
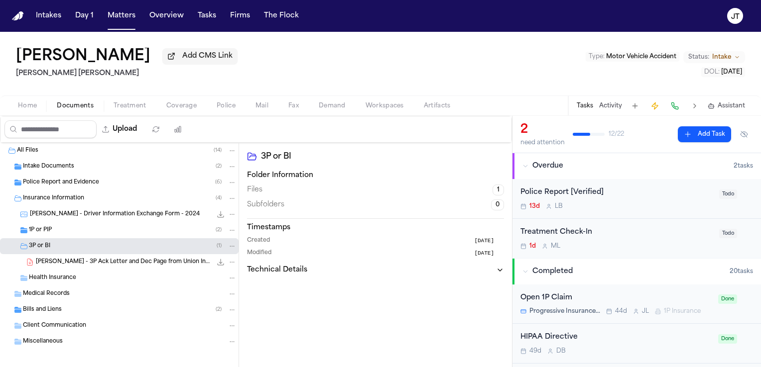
click at [34, 343] on span "Miscellaneous" at bounding box center [43, 342] width 40 height 8
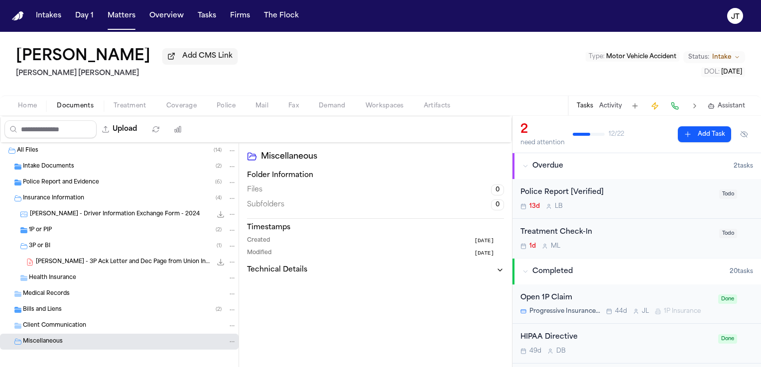
click at [32, 226] on div "1P or PIP ( 2 )" at bounding box center [133, 230] width 208 height 9
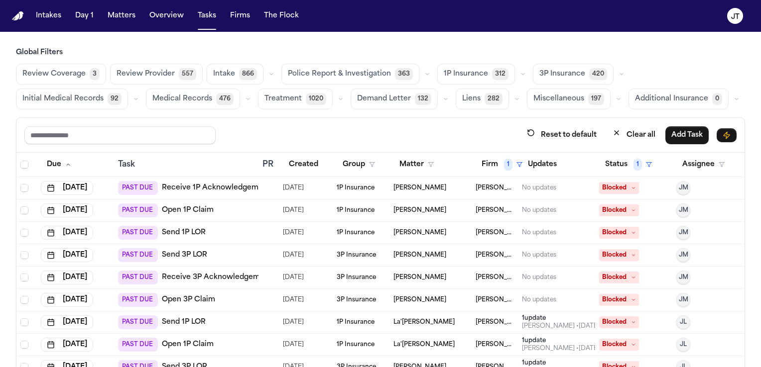
scroll to position [12, 0]
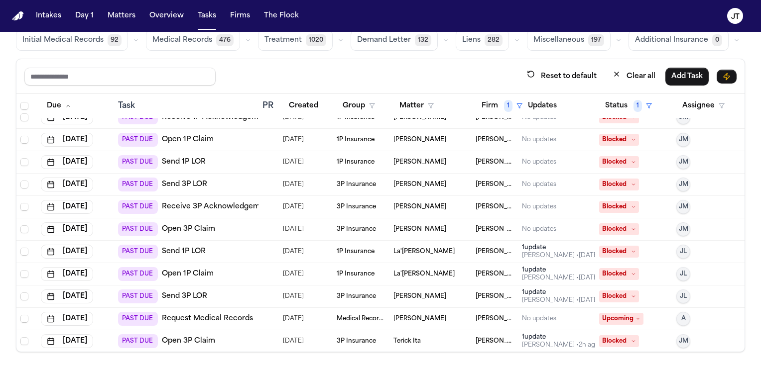
click at [178, 269] on link "Open 1P Claim" at bounding box center [188, 274] width 52 height 10
click at [607, 271] on span "Blocked" at bounding box center [619, 274] width 40 height 12
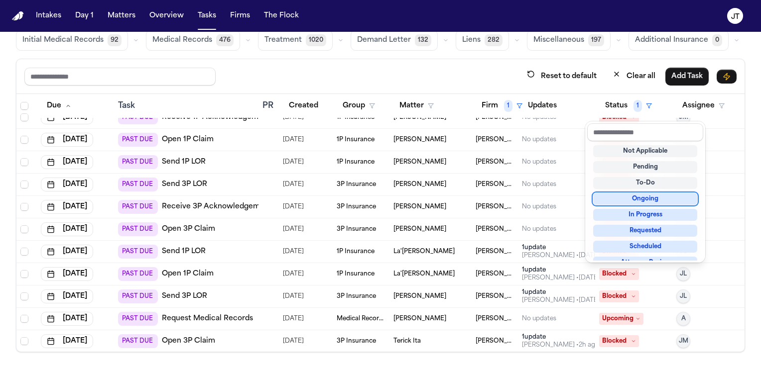
click at [619, 201] on div "Ongoing" at bounding box center [645, 199] width 104 height 12
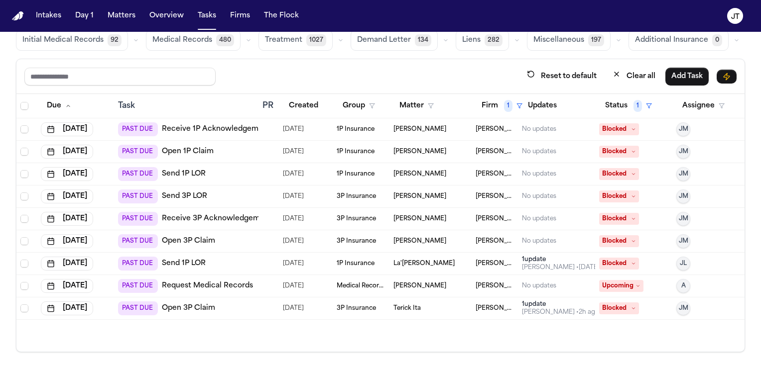
click at [611, 265] on span "Blocked" at bounding box center [619, 264] width 40 height 12
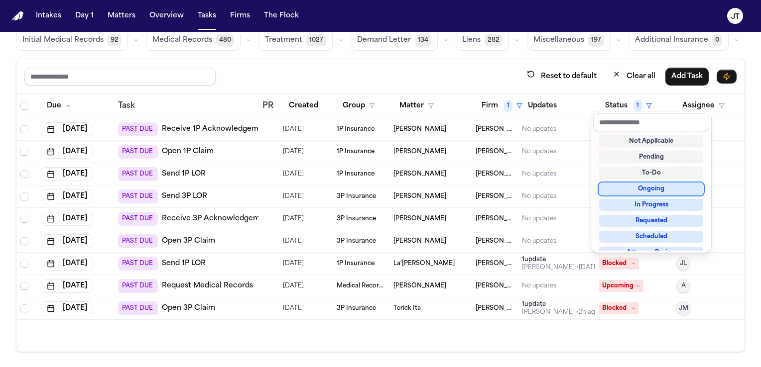
click at [615, 182] on div "Not Applicable Pending To-Do Ongoing In Progress Requested Scheduled Attorney R…" at bounding box center [651, 190] width 116 height 119
click at [614, 188] on div "Ongoing" at bounding box center [651, 189] width 104 height 12
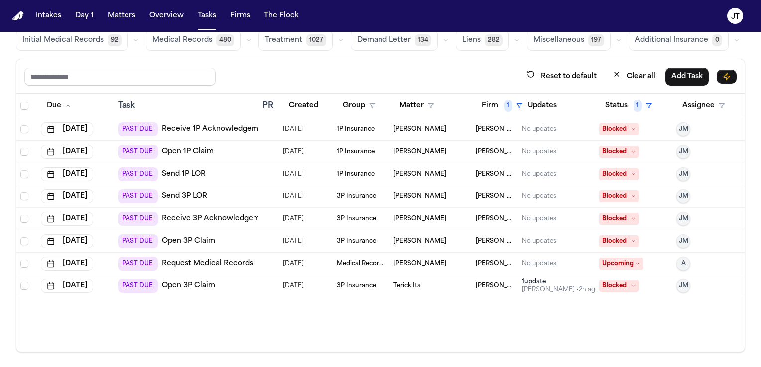
click at [414, 240] on span "[PERSON_NAME]" at bounding box center [419, 241] width 53 height 8
click at [228, 237] on div "PAST DUE Open 3P Claim" at bounding box center [186, 241] width 136 height 14
click at [196, 242] on link "Open 3P Claim" at bounding box center [188, 241] width 53 height 10
click at [631, 240] on icon at bounding box center [633, 241] width 5 height 5
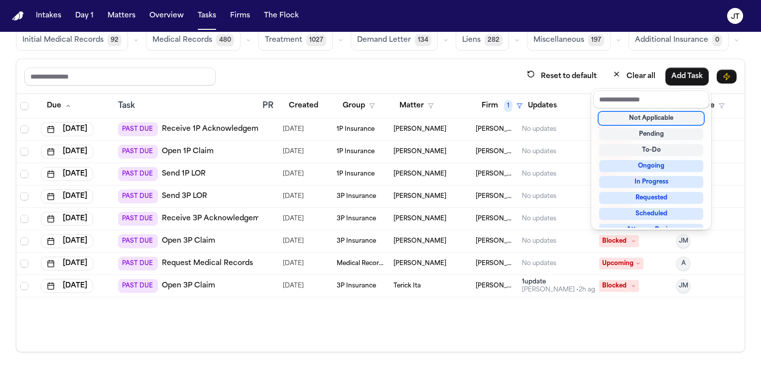
click at [622, 119] on div "Not Applicable" at bounding box center [651, 118] width 104 height 12
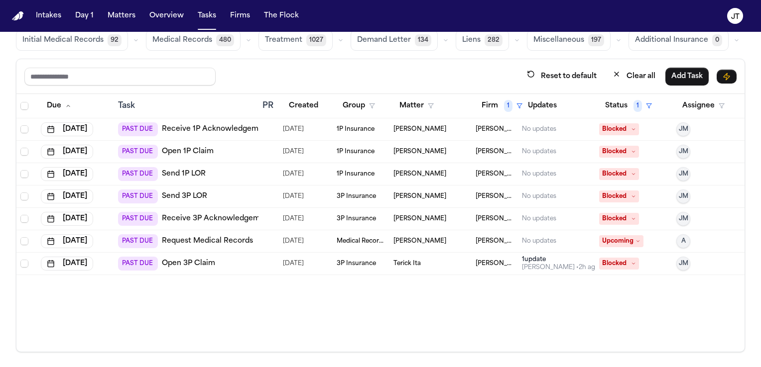
click at [631, 218] on icon at bounding box center [633, 219] width 5 height 5
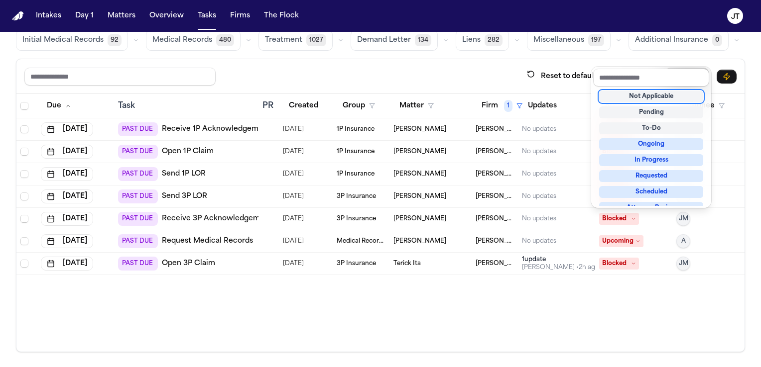
click at [609, 98] on div "Not Applicable" at bounding box center [651, 97] width 104 height 12
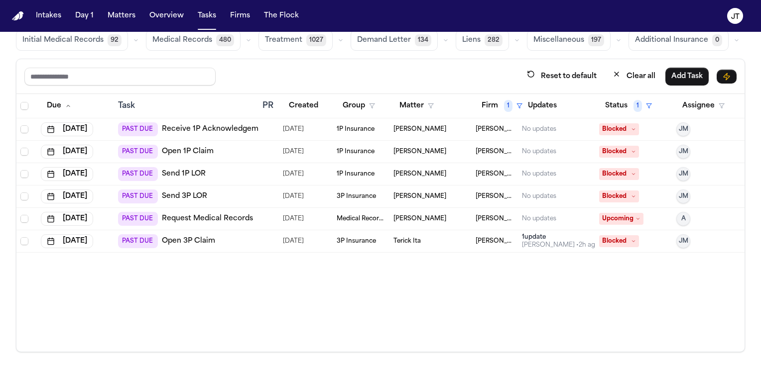
click at [624, 197] on span "Blocked" at bounding box center [619, 197] width 40 height 12
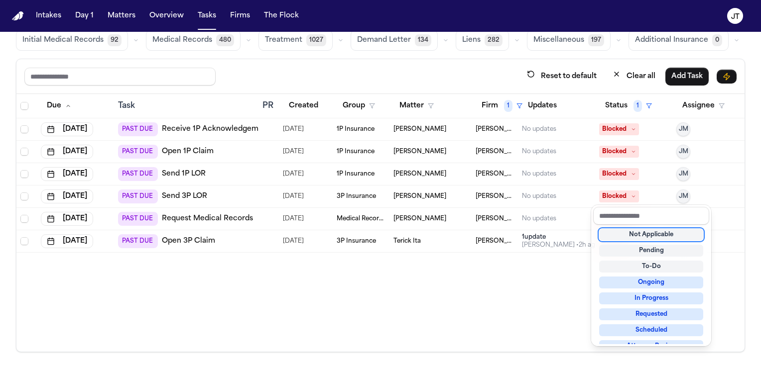
click at [617, 234] on div "Not Applicable" at bounding box center [651, 235] width 104 height 12
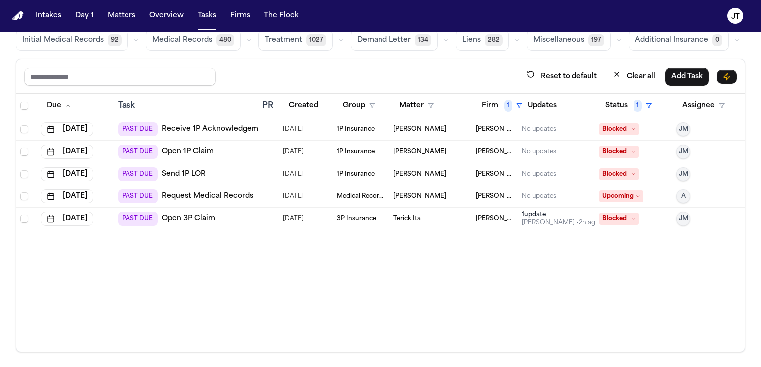
click at [623, 176] on span "Blocked" at bounding box center [619, 174] width 40 height 12
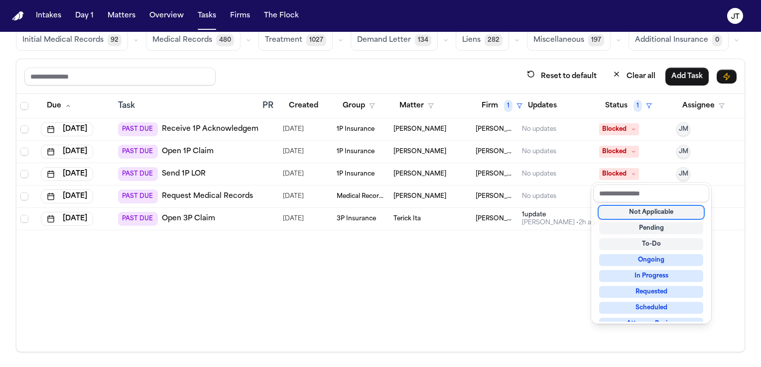
click at [617, 212] on div "Not Applicable" at bounding box center [651, 213] width 104 height 12
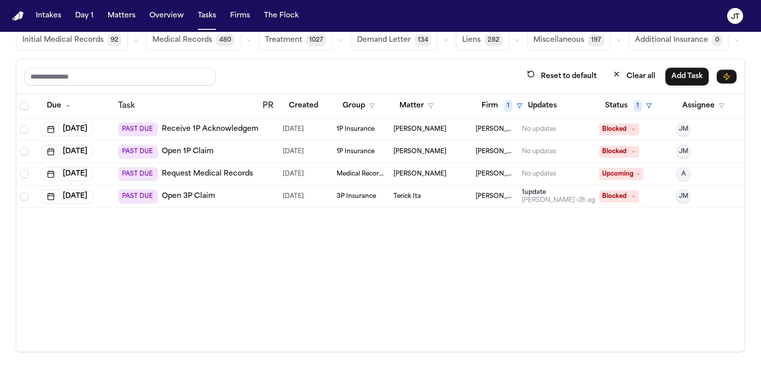
click at [623, 152] on span "Blocked" at bounding box center [619, 152] width 40 height 12
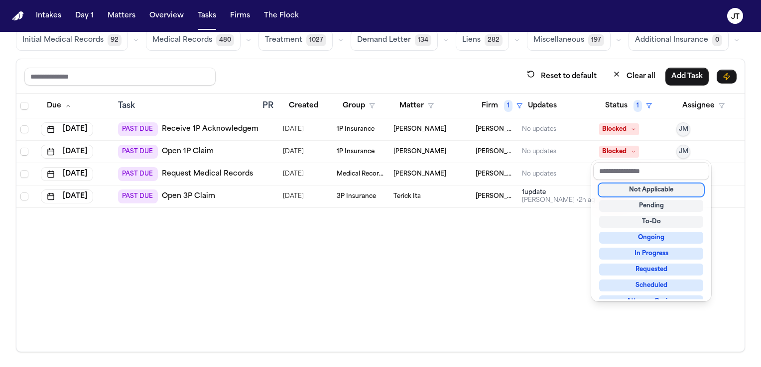
click at [618, 190] on div "Not Applicable" at bounding box center [651, 190] width 104 height 12
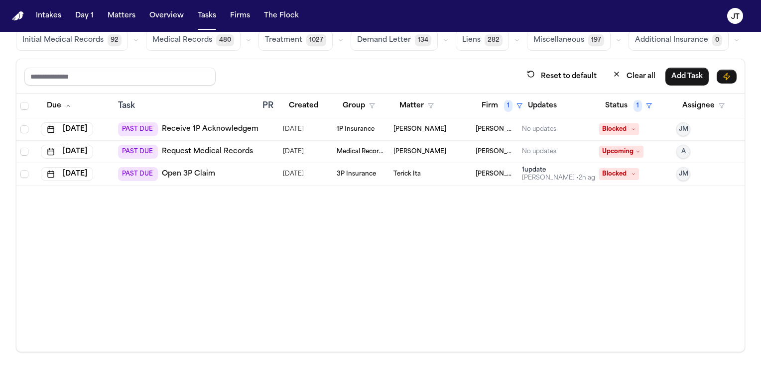
click at [631, 129] on icon at bounding box center [633, 129] width 5 height 5
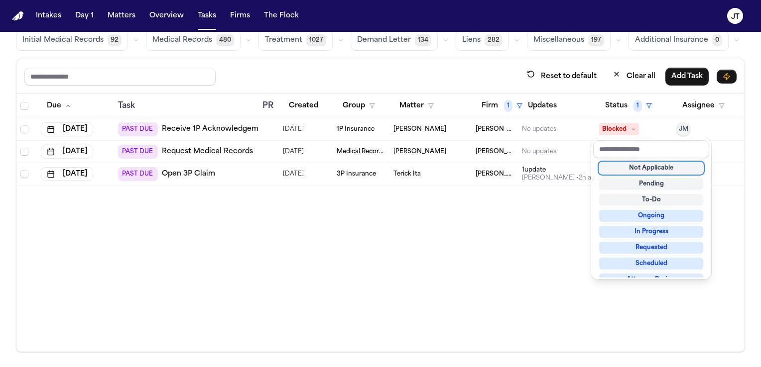
click at [625, 169] on div "Not Applicable" at bounding box center [651, 168] width 104 height 12
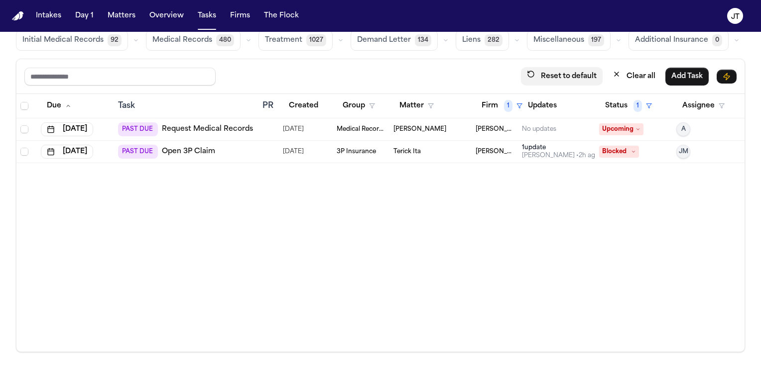
click at [558, 74] on button "Reset to default" at bounding box center [562, 76] width 82 height 18
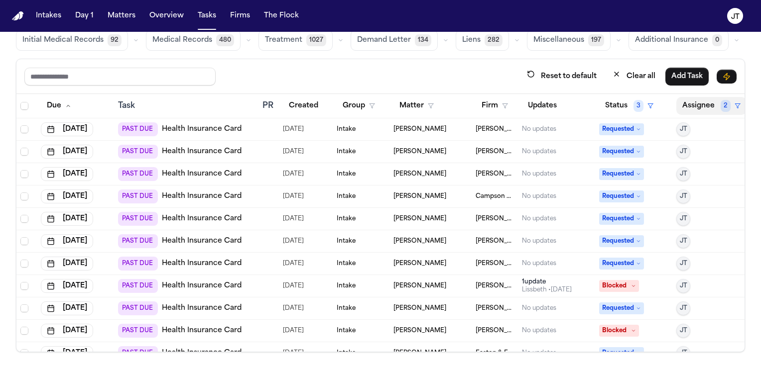
click at [676, 103] on button "Assignee 2" at bounding box center [711, 106] width 70 height 18
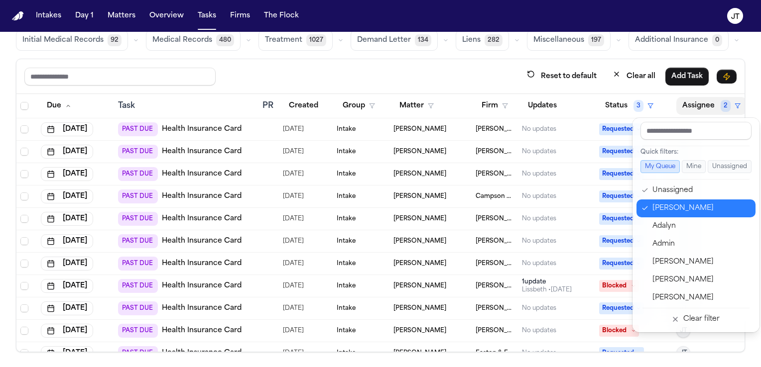
click at [647, 209] on icon "button" at bounding box center [644, 209] width 7 height 8
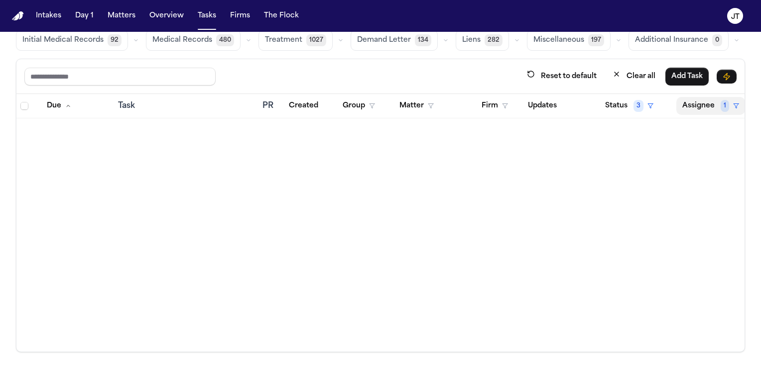
click at [687, 107] on button "Assignee 1" at bounding box center [710, 106] width 69 height 18
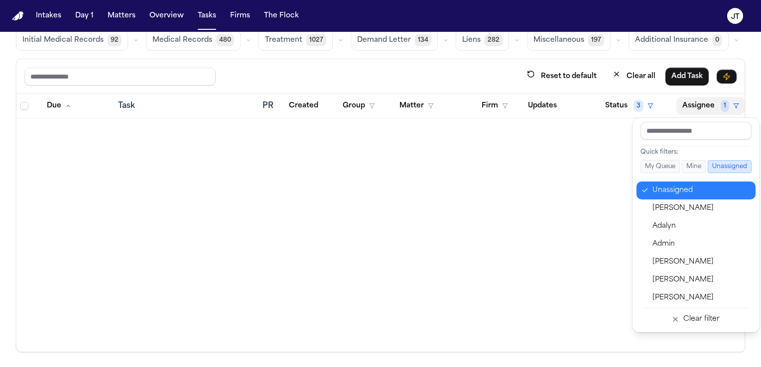
click at [643, 193] on icon "button" at bounding box center [644, 191] width 7 height 8
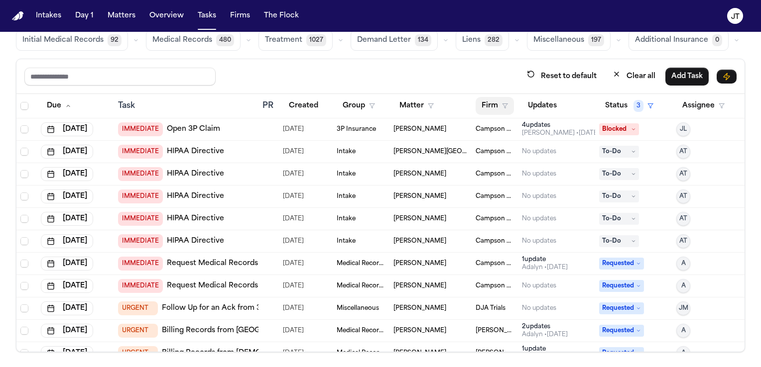
click at [487, 106] on button "Firm" at bounding box center [494, 106] width 38 height 18
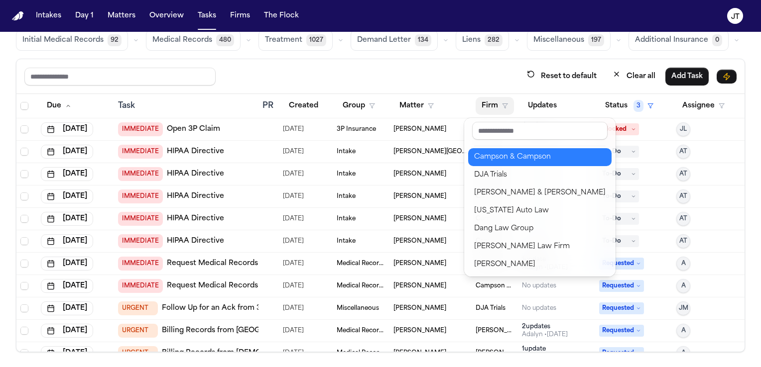
click at [487, 158] on div "Campson & Campson" at bounding box center [539, 157] width 131 height 12
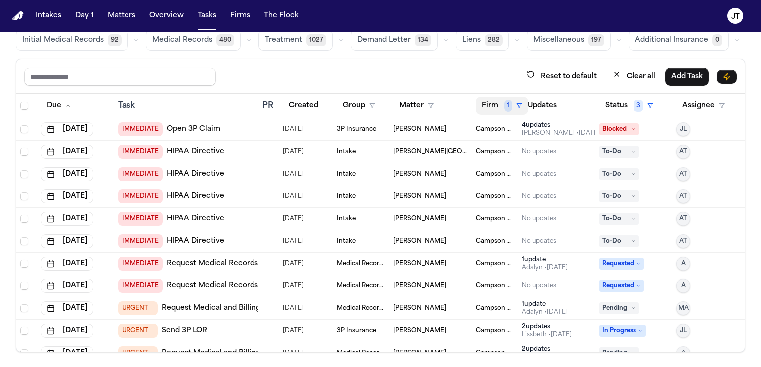
click at [485, 111] on button "Firm 1" at bounding box center [501, 106] width 53 height 18
click at [603, 100] on button "Status 3" at bounding box center [629, 106] width 60 height 18
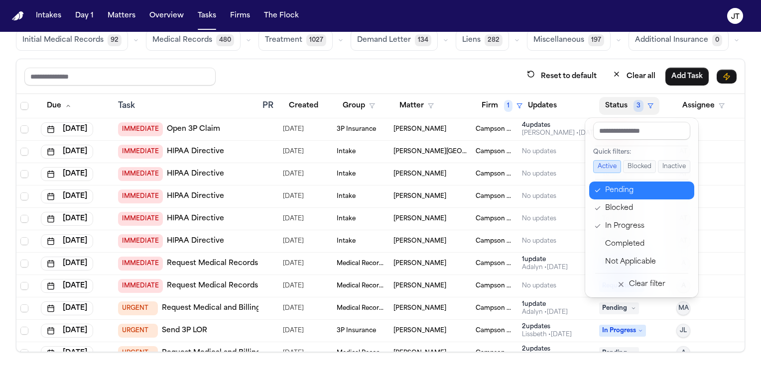
click at [595, 192] on icon "button" at bounding box center [597, 191] width 7 height 8
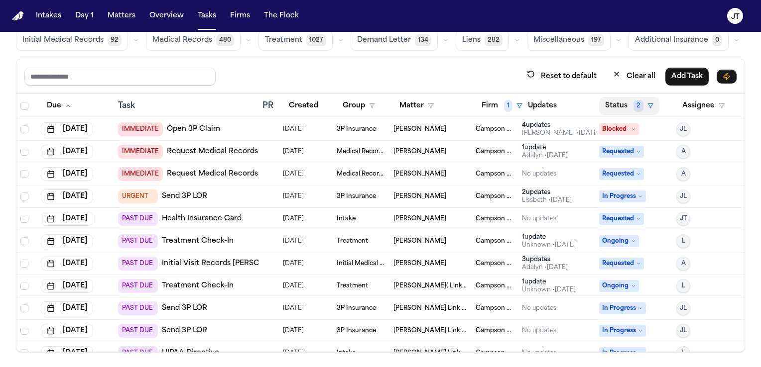
click at [600, 105] on button "Status 2" at bounding box center [629, 106] width 60 height 18
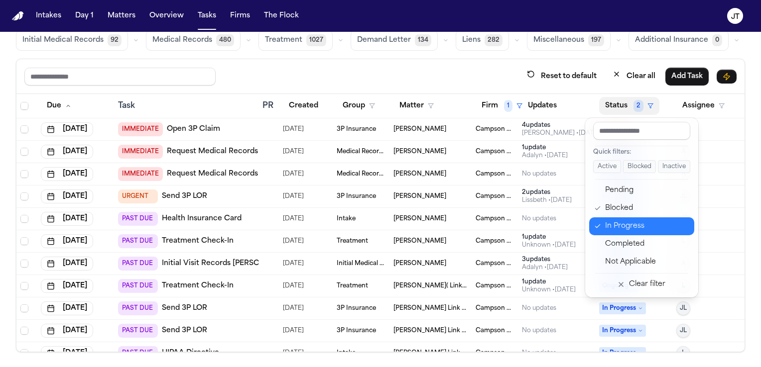
click at [595, 225] on icon "button" at bounding box center [597, 227] width 7 height 8
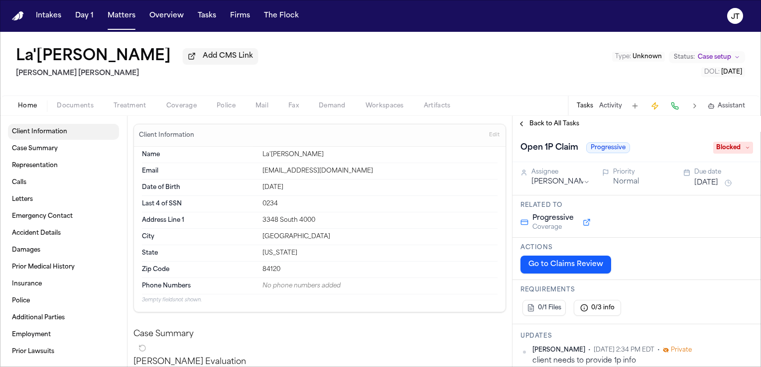
click at [29, 127] on link "Client Information" at bounding box center [63, 132] width 111 height 16
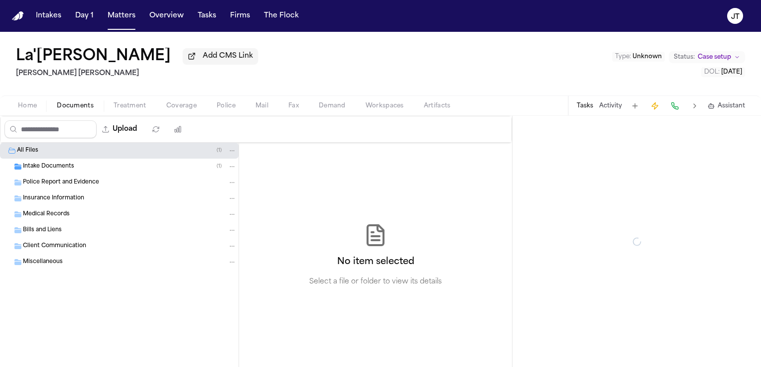
click at [63, 109] on span "Documents" at bounding box center [75, 106] width 37 height 8
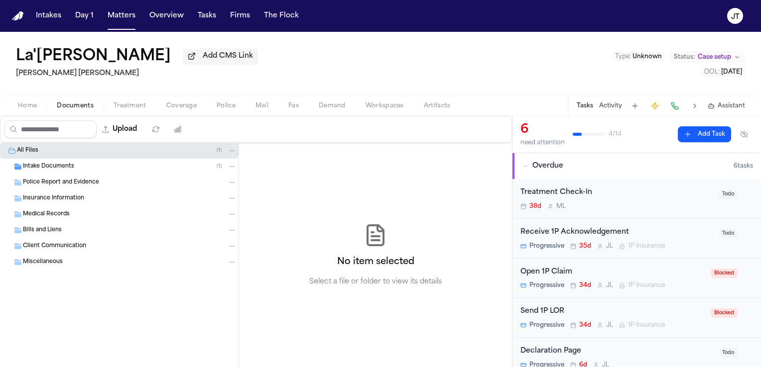
click at [31, 168] on span "Intake Documents" at bounding box center [48, 167] width 51 height 8
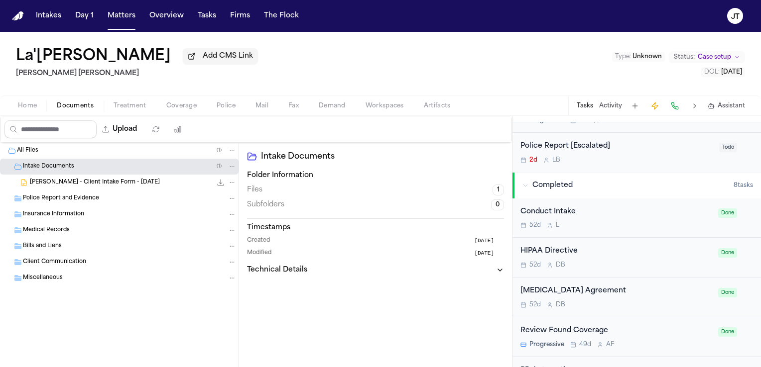
scroll to position [229, 0]
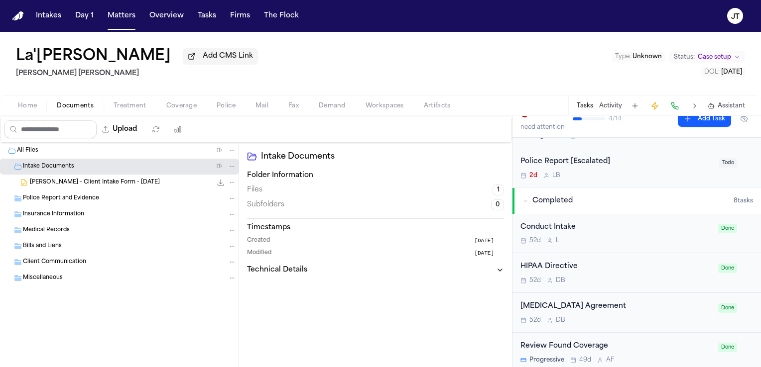
click at [67, 186] on span "L. Newbins - Client Intake Form - 7.10.25" at bounding box center [95, 183] width 130 height 8
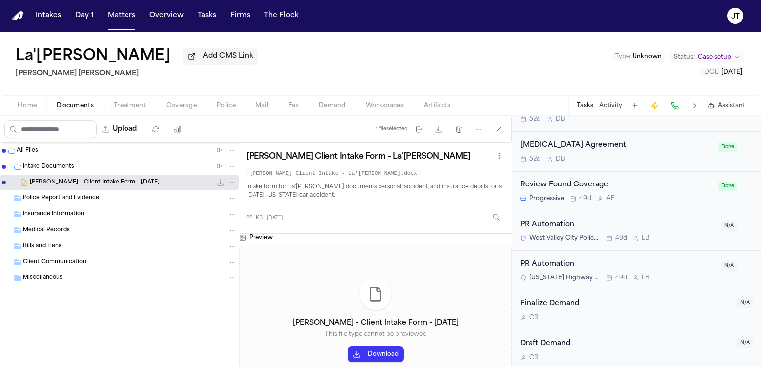
scroll to position [0, 0]
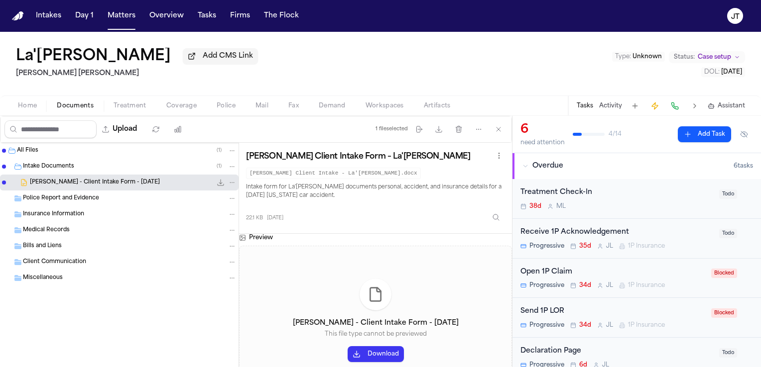
click at [694, 107] on button at bounding box center [694, 106] width 14 height 14
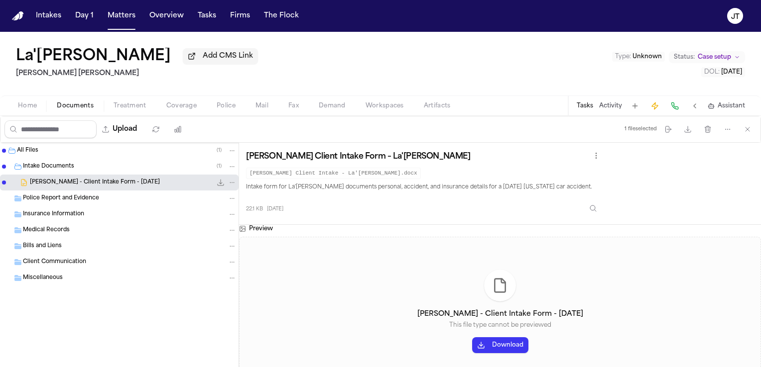
click at [694, 107] on button at bounding box center [694, 106] width 14 height 14
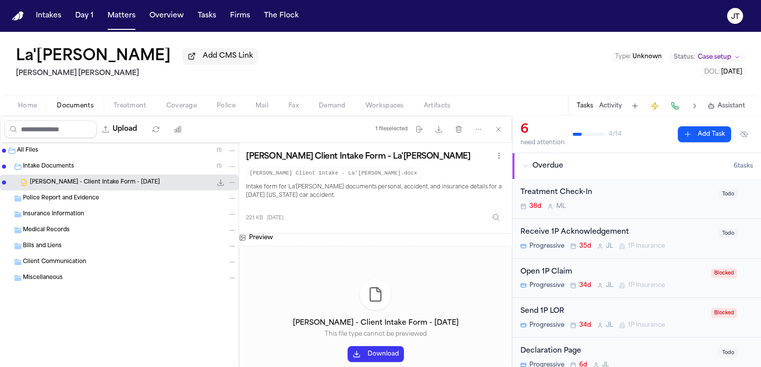
click at [21, 102] on span "Home" at bounding box center [27, 106] width 19 height 8
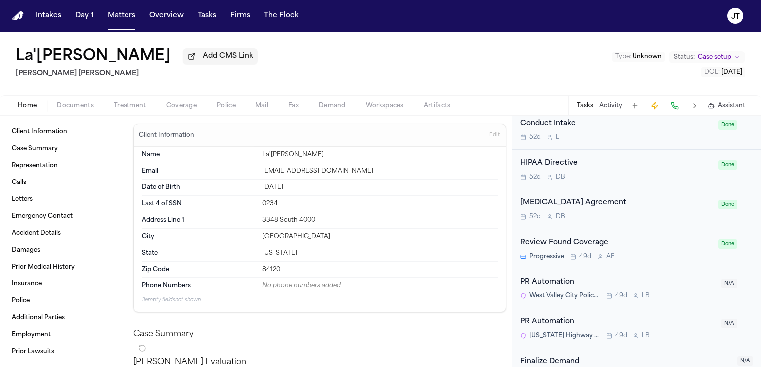
scroll to position [391, 0]
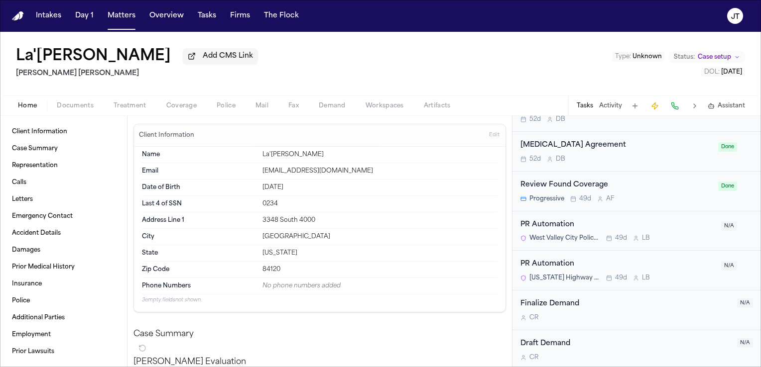
click at [737, 315] on div "Finalize Demand C R N/A" at bounding box center [636, 310] width 232 height 23
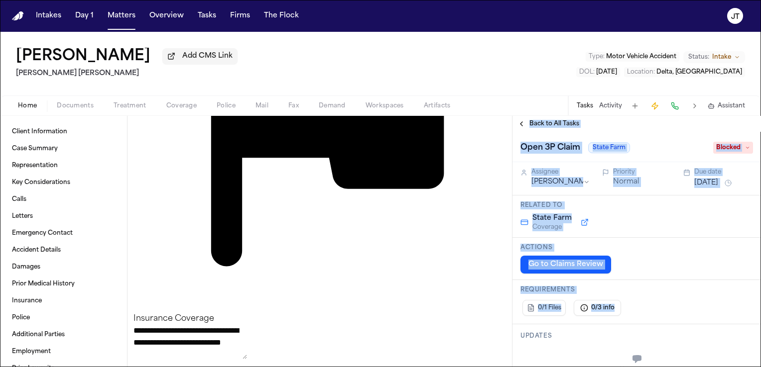
scroll to position [1316, 0]
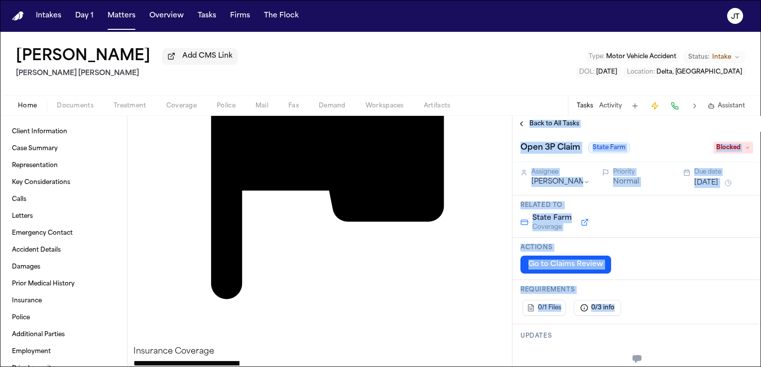
drag, startPoint x: 508, startPoint y: 310, endPoint x: 483, endPoint y: 250, distance: 65.2
click at [483, 250] on div "**********" at bounding box center [380, 241] width 761 height 251
click at [44, 134] on span "Client Information" at bounding box center [39, 132] width 55 height 8
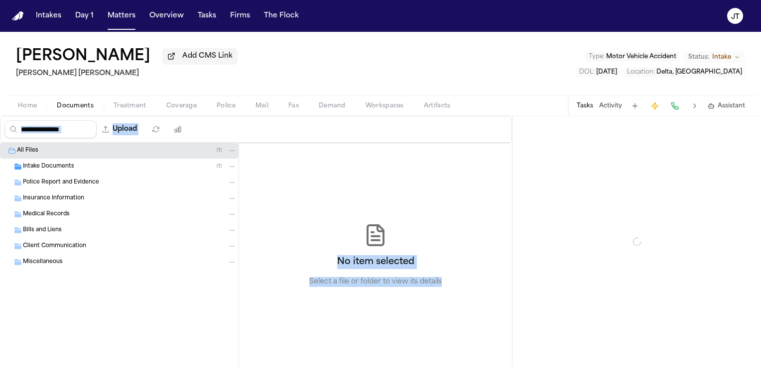
click at [64, 109] on span "Documents" at bounding box center [75, 106] width 37 height 8
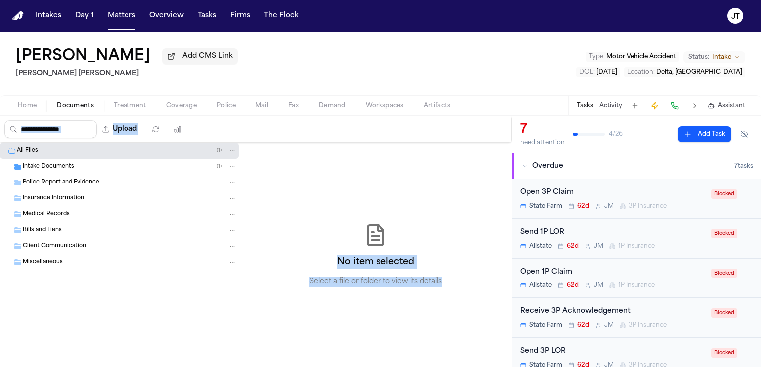
click at [36, 166] on span "Intake Documents" at bounding box center [48, 167] width 51 height 8
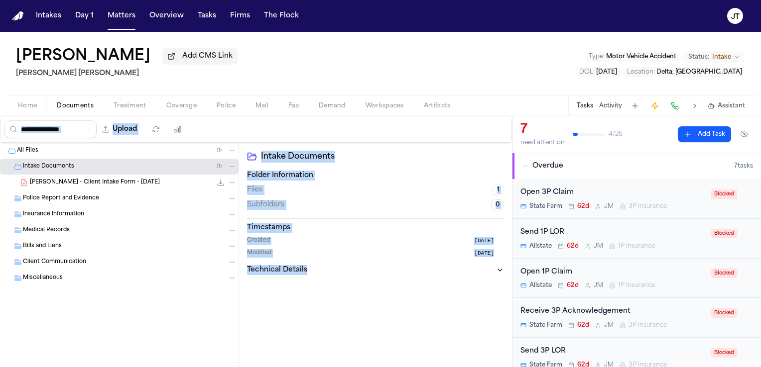
click at [55, 180] on span "[PERSON_NAME] - Client Intake Form - [DATE]" at bounding box center [95, 183] width 130 height 8
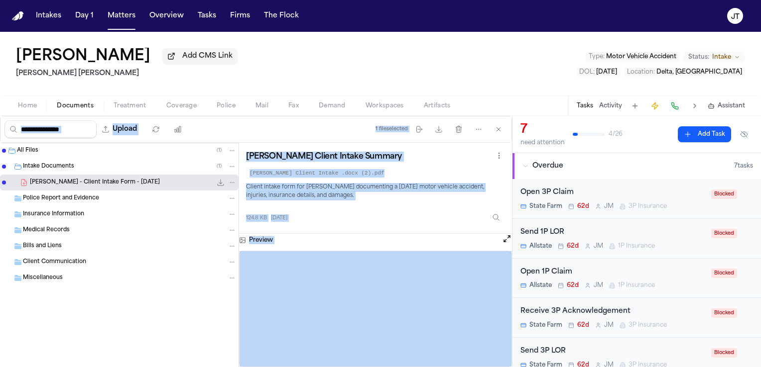
click at [349, 230] on div "[PERSON_NAME] Client Intake Summary [PERSON_NAME] Client Intake .docx (2).pdf C…" at bounding box center [375, 188] width 273 height 91
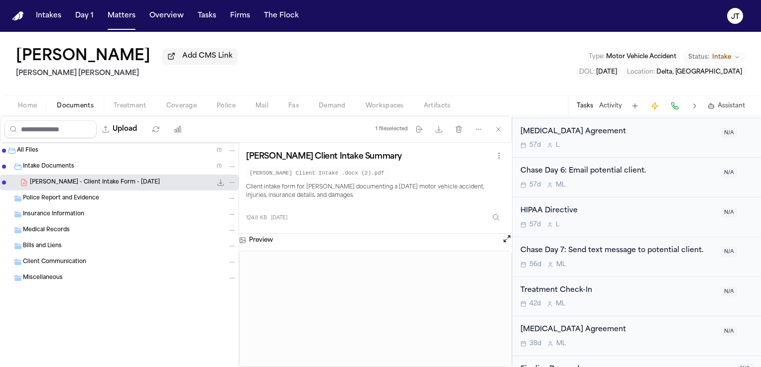
scroll to position [892, 0]
